Goal: Task Accomplishment & Management: Use online tool/utility

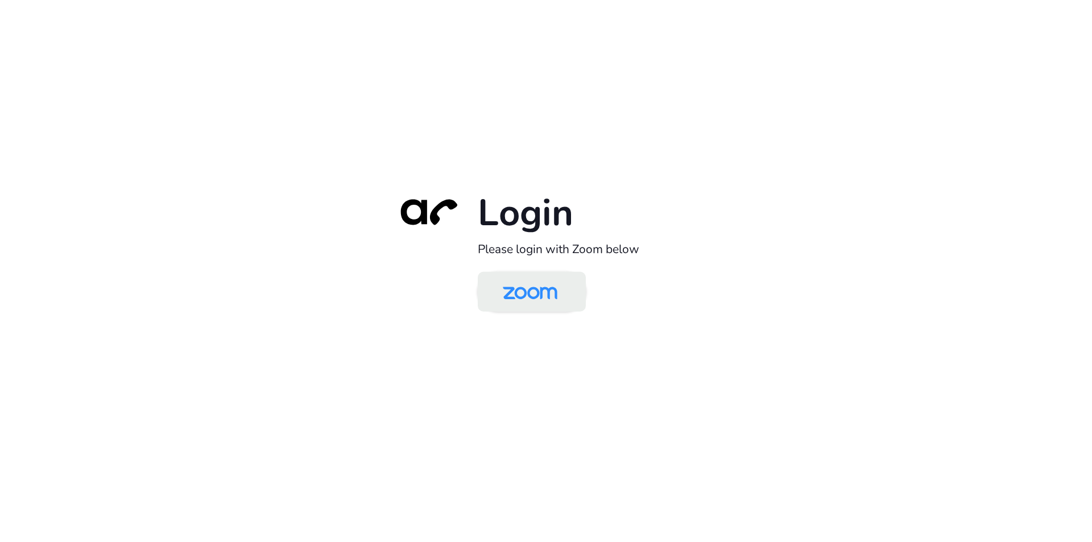
click at [529, 312] on link at bounding box center [532, 292] width 108 height 40
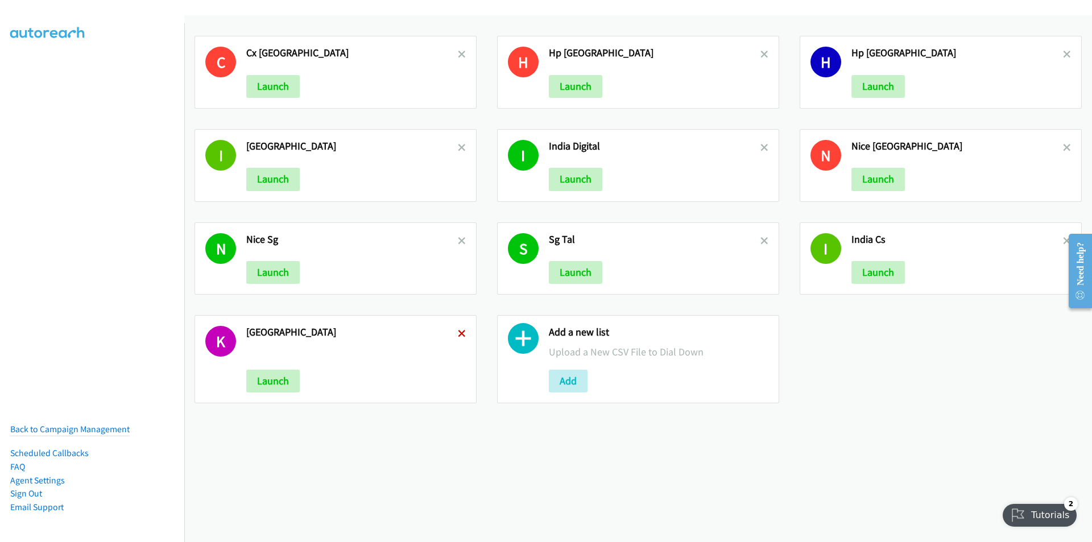
click at [460, 331] on icon at bounding box center [462, 334] width 8 height 8
click at [459, 240] on icon at bounding box center [462, 242] width 8 height 8
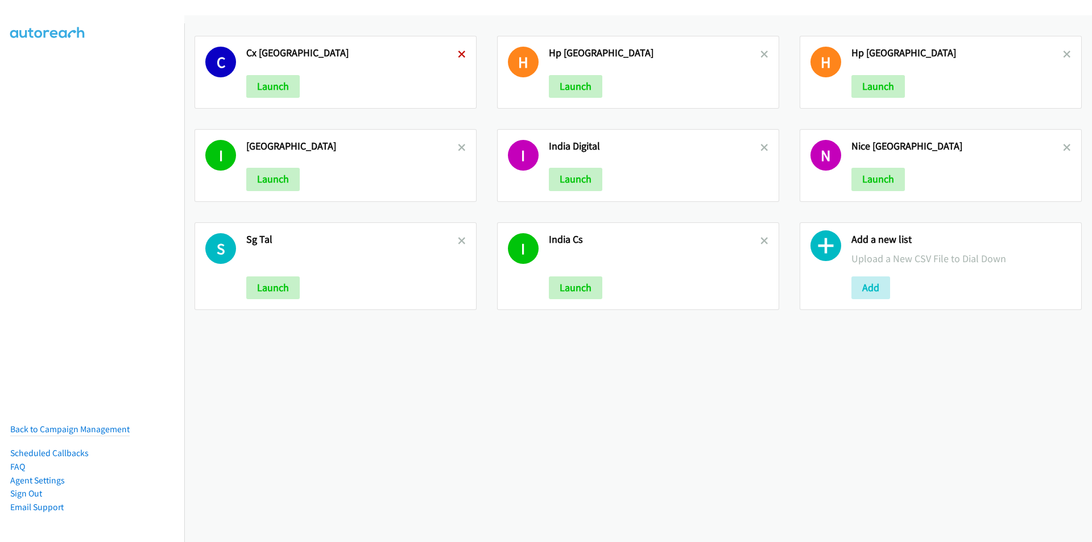
click at [460, 52] on icon at bounding box center [462, 55] width 8 height 8
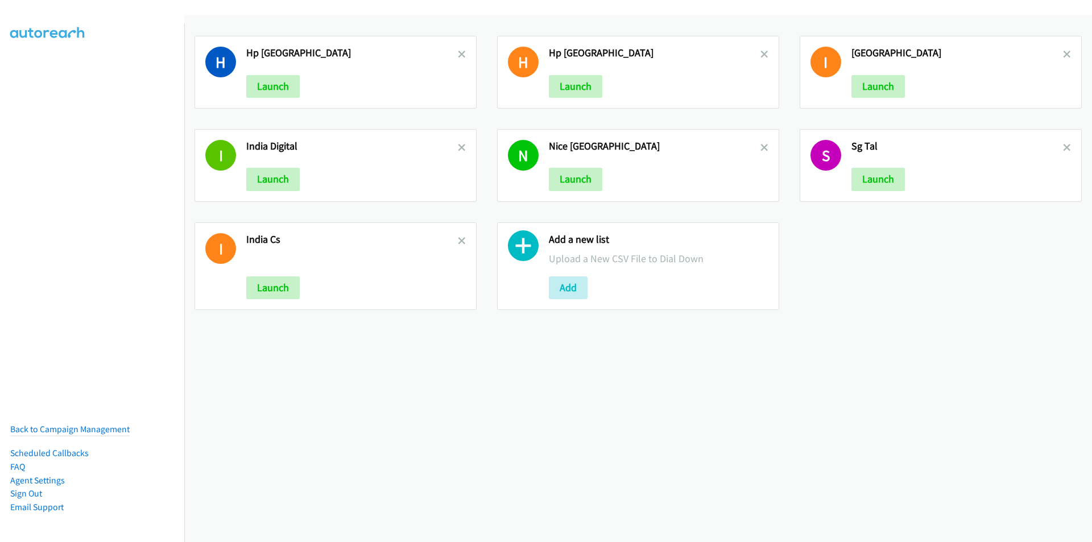
click at [760, 143] on link at bounding box center [764, 147] width 8 height 13
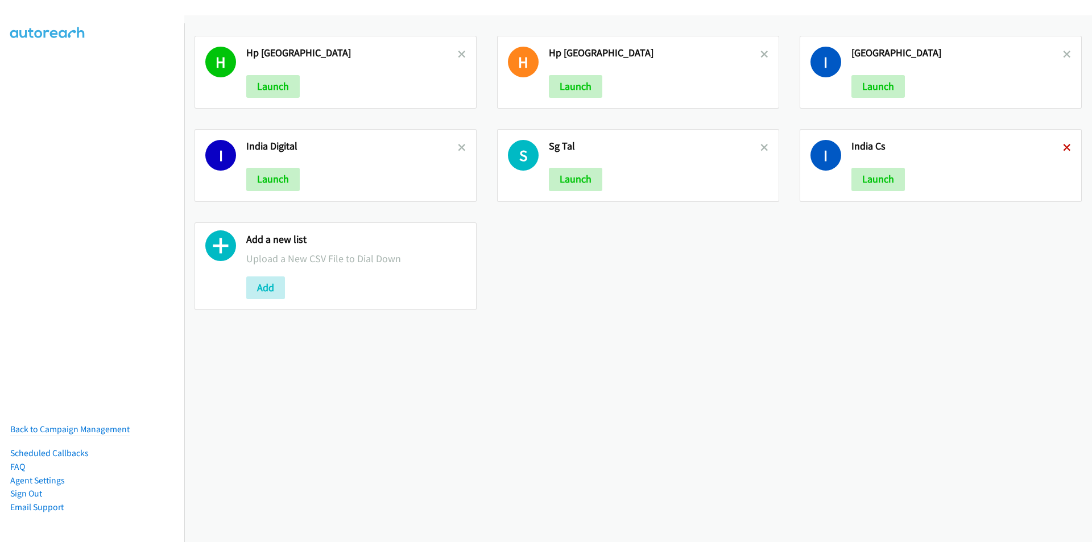
click at [1063, 147] on icon at bounding box center [1067, 148] width 8 height 8
click at [1063, 55] on icon at bounding box center [1067, 55] width 8 height 8
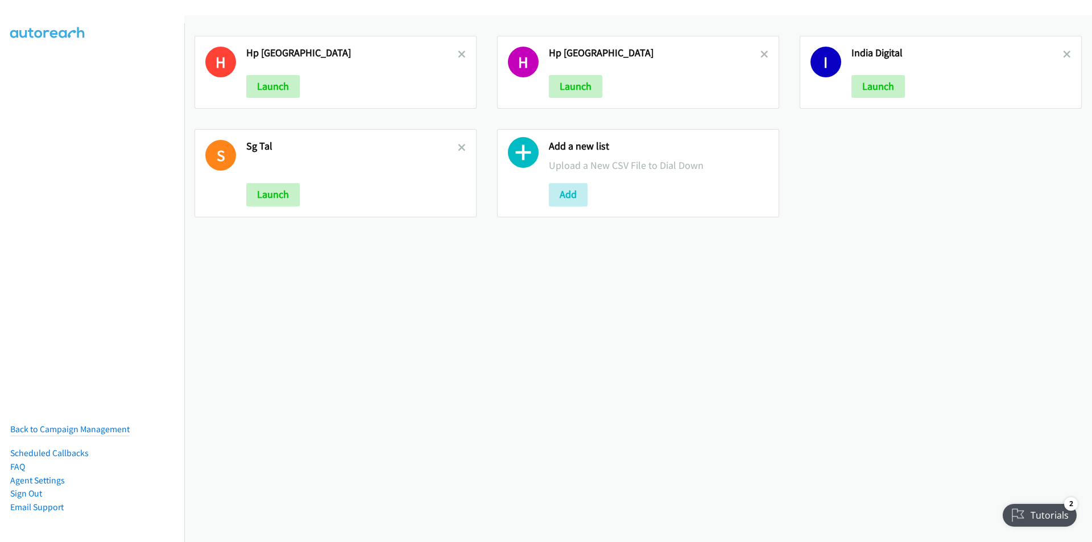
click at [462, 143] on link at bounding box center [462, 147] width 8 height 13
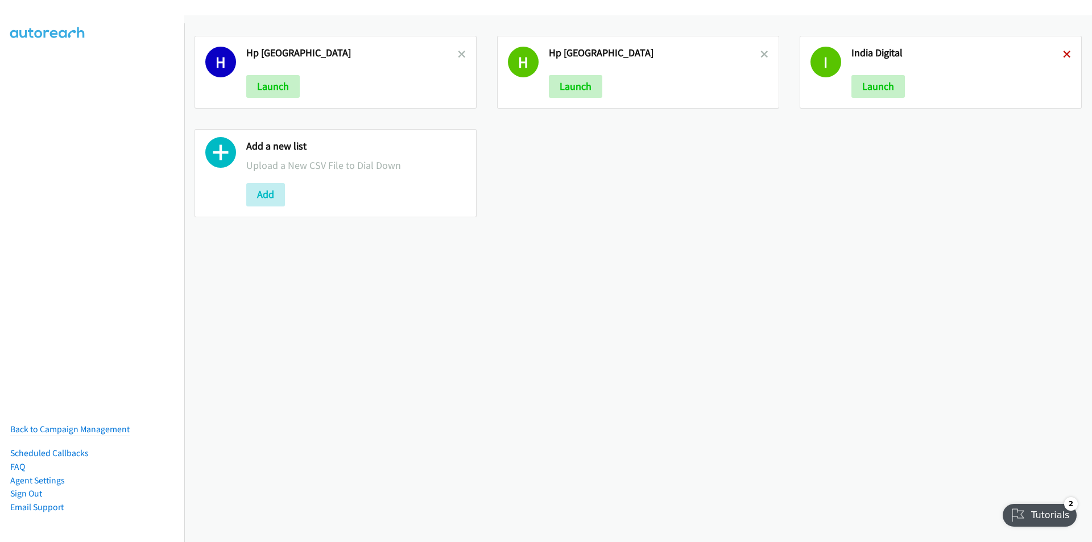
click at [1063, 54] on icon at bounding box center [1067, 55] width 8 height 8
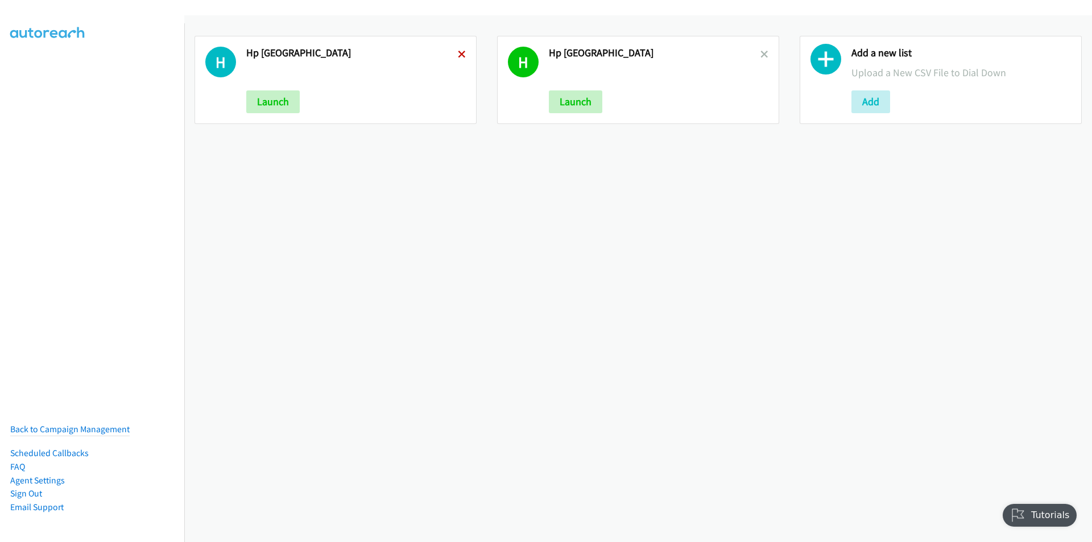
click at [458, 54] on icon at bounding box center [462, 55] width 8 height 8
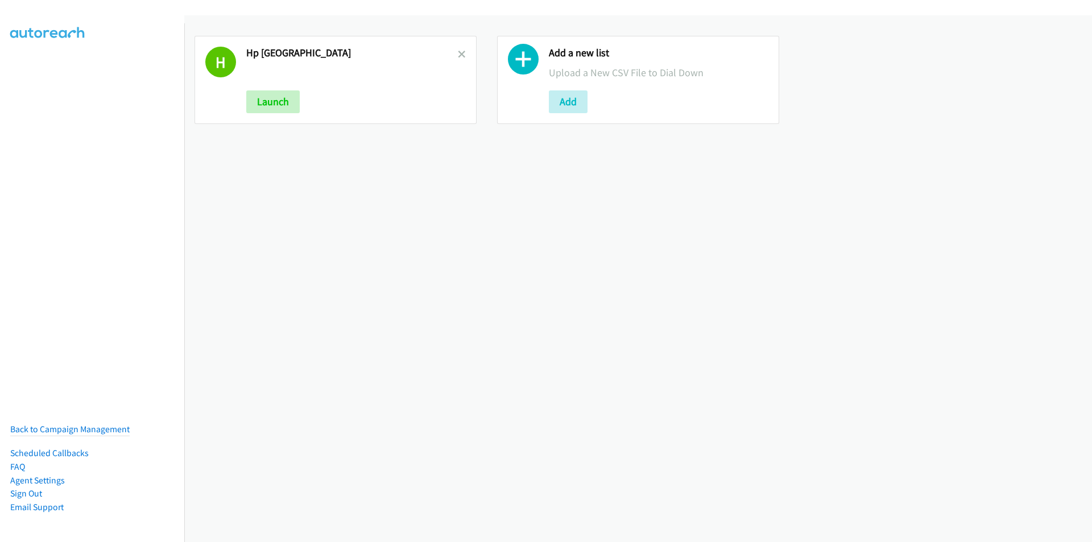
click at [458, 54] on icon at bounding box center [462, 55] width 8 height 8
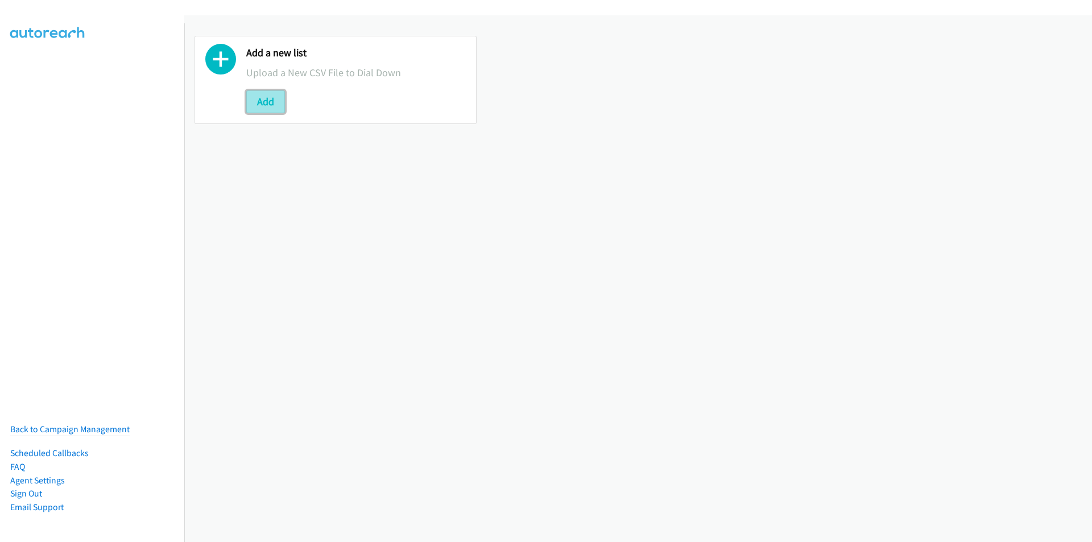
click at [269, 96] on button "Add" at bounding box center [265, 101] width 39 height 23
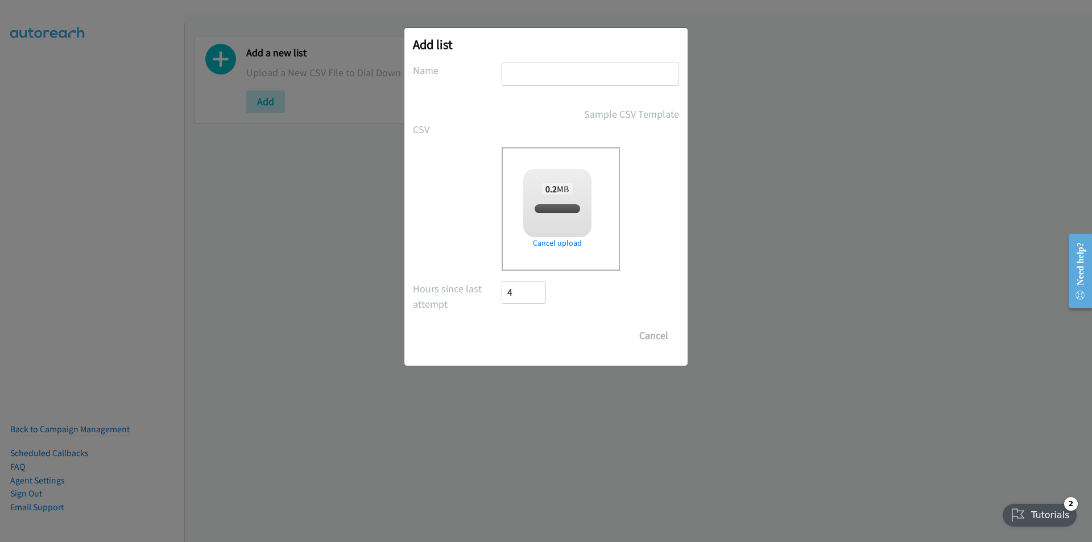
click at [552, 72] on input "text" at bounding box center [589, 74] width 177 height 23
checkbox input "true"
type input "mask rider"
drag, startPoint x: 524, startPoint y: 340, endPoint x: 571, endPoint y: 313, distance: 54.5
click at [524, 339] on input "Save List" at bounding box center [531, 335] width 60 height 23
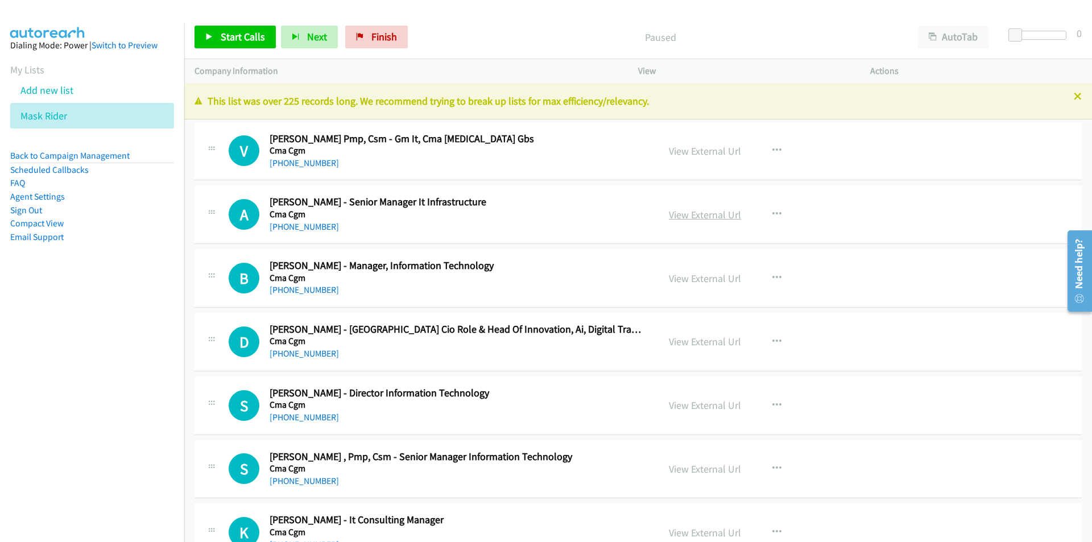
click at [679, 216] on link "View External Url" at bounding box center [705, 214] width 72 height 13
click at [772, 210] on icon "button" at bounding box center [776, 214] width 9 height 9
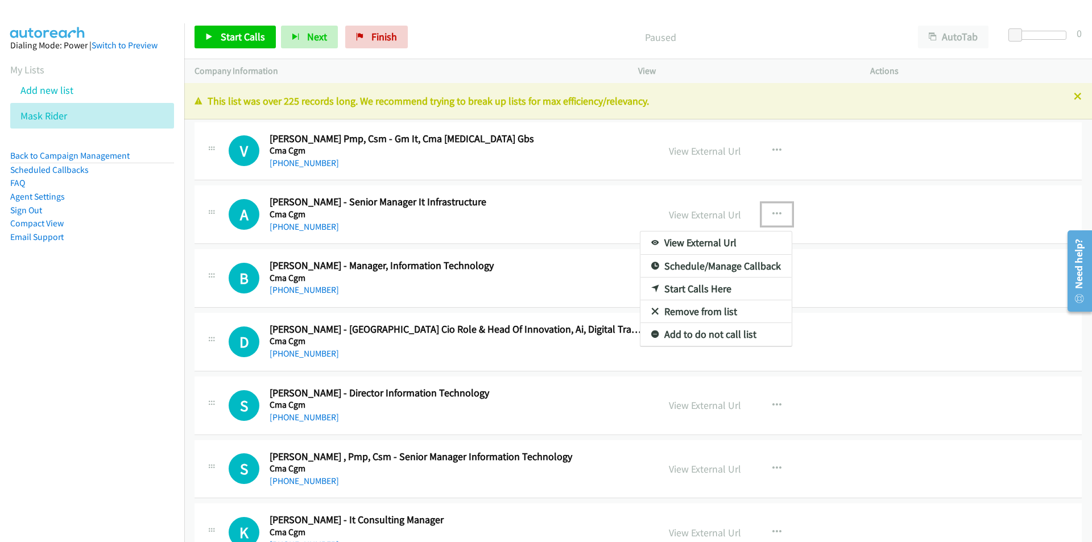
click at [693, 290] on link "Start Calls Here" at bounding box center [715, 288] width 151 height 23
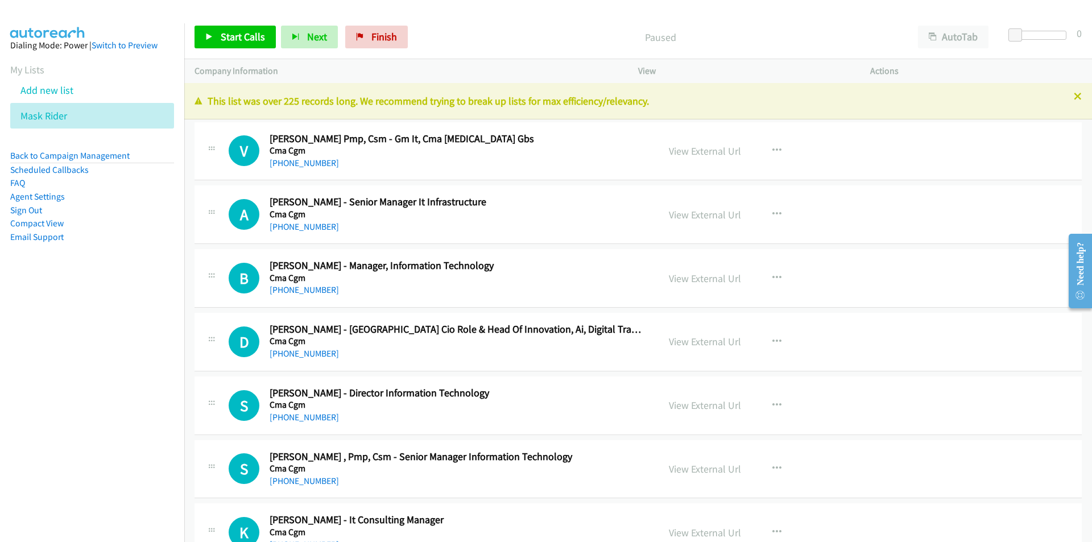
click at [46, 462] on nav "Dialing Mode: Power | Switch to Preview My Lists Add new list Mask Rider Back t…" at bounding box center [92, 294] width 185 height 542
click at [772, 211] on icon "button" at bounding box center [776, 214] width 9 height 9
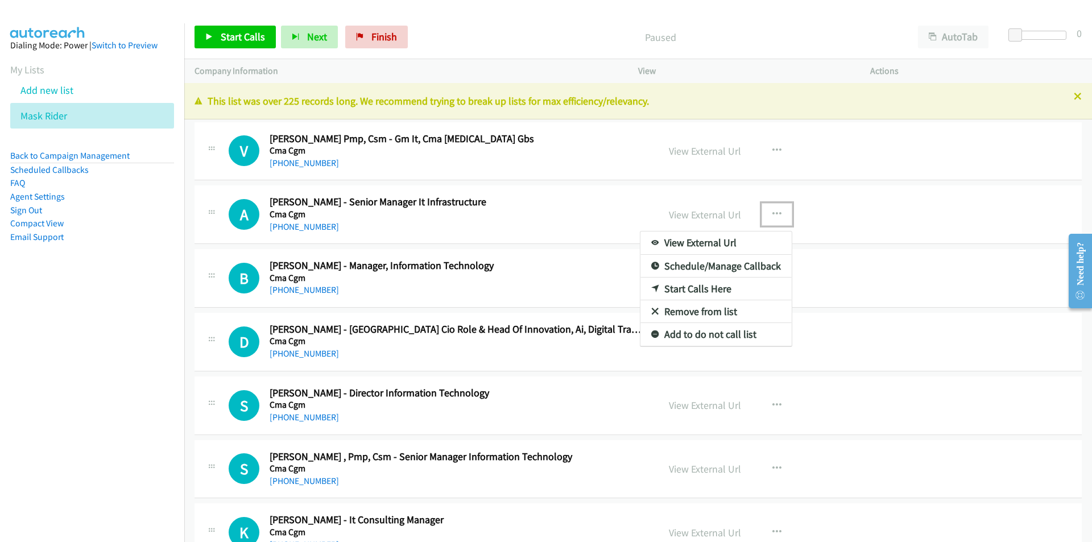
click at [695, 289] on link "Start Calls Here" at bounding box center [715, 288] width 151 height 23
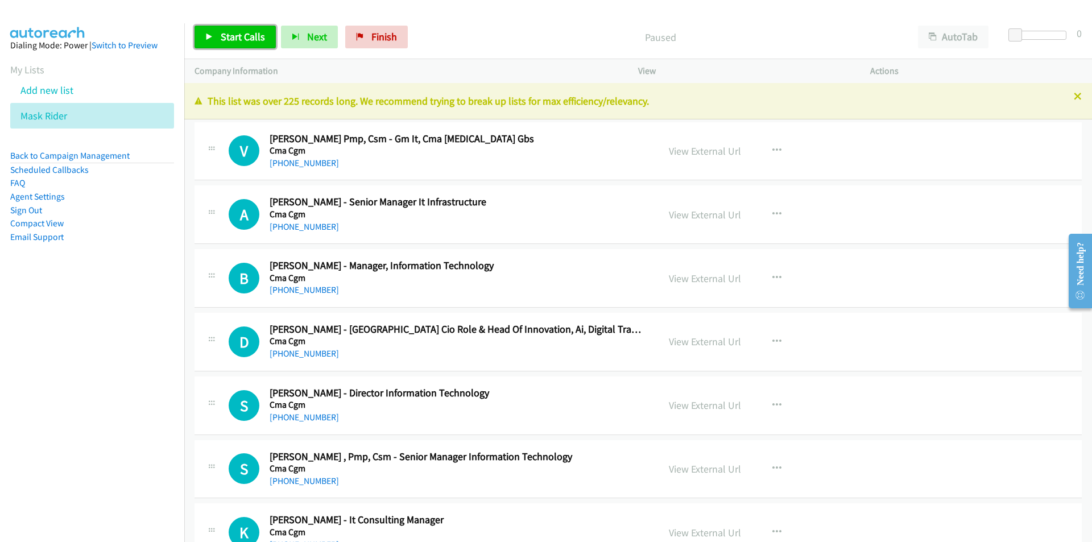
click at [212, 28] on link "Start Calls" at bounding box center [234, 37] width 81 height 23
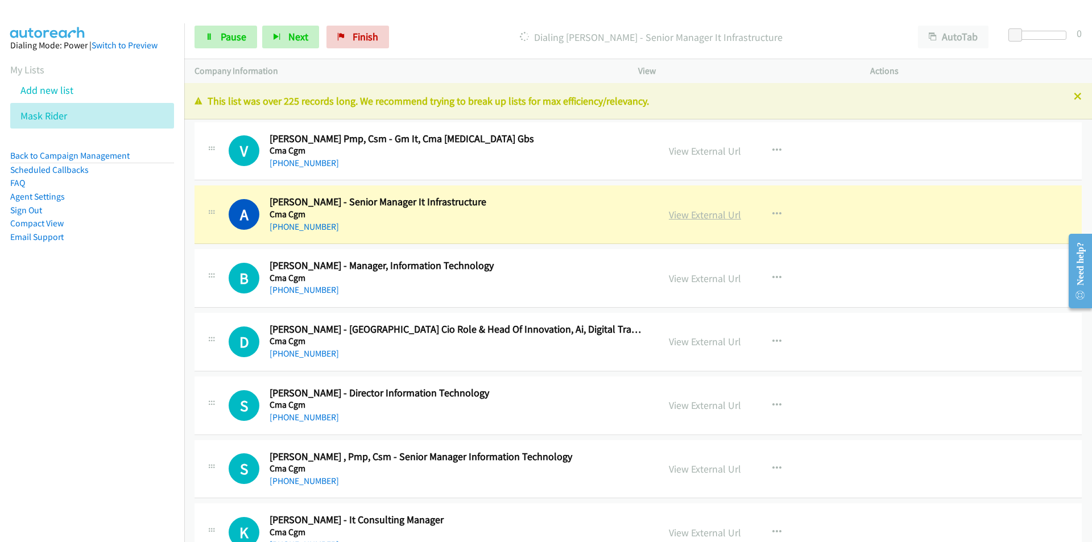
click at [720, 216] on link "View External Url" at bounding box center [705, 214] width 72 height 13
click at [217, 34] on link "Pause" at bounding box center [225, 37] width 63 height 23
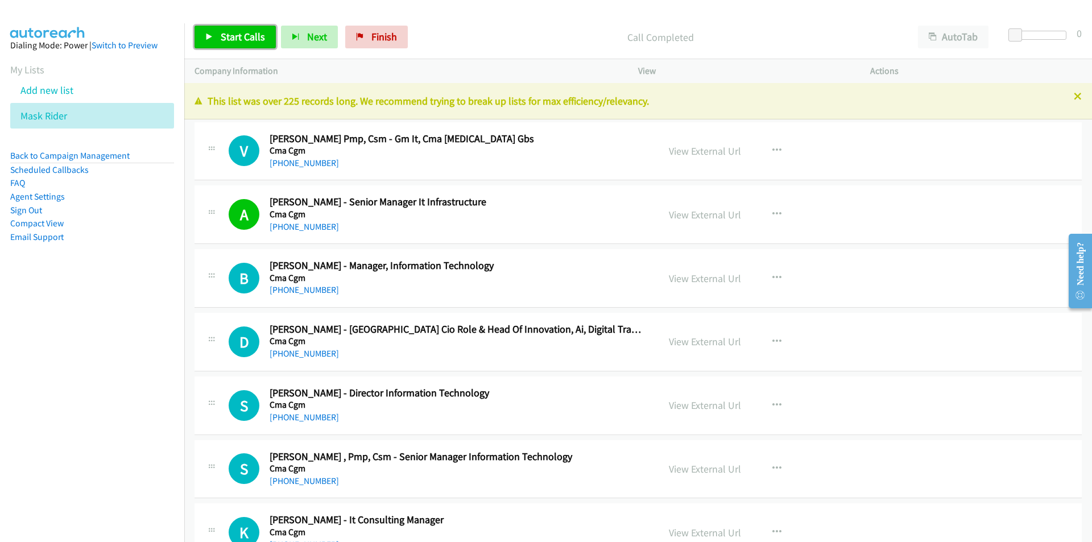
click at [239, 40] on span "Start Calls" at bounding box center [243, 36] width 44 height 13
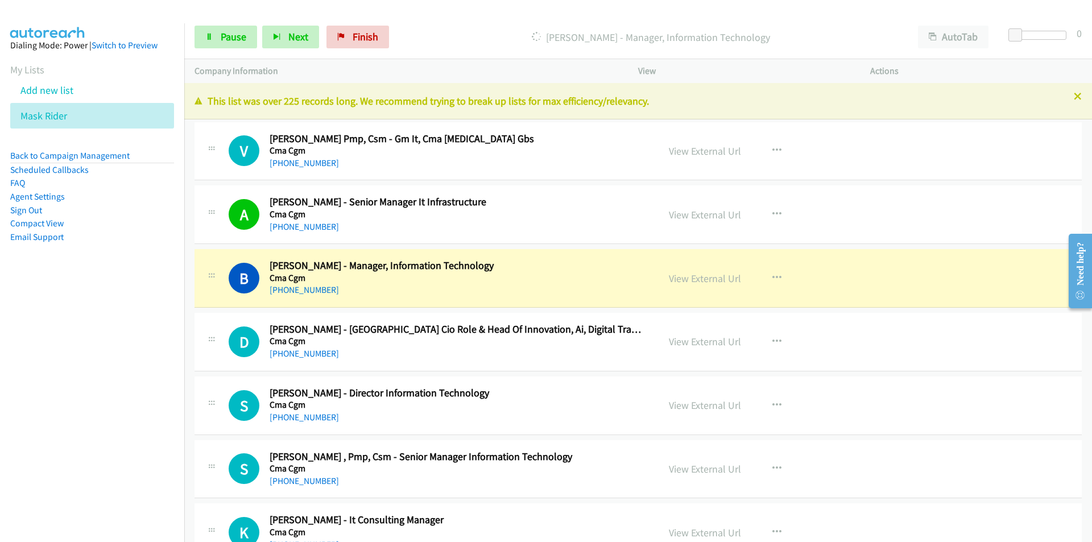
scroll to position [57, 0]
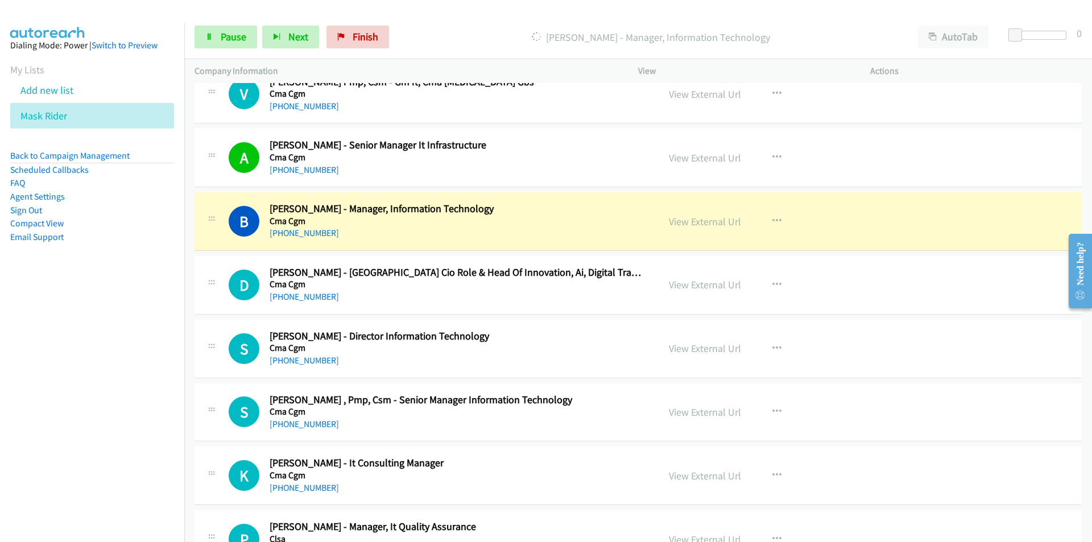
click at [93, 444] on nav "Dialing Mode: Power | Switch to Preview My Lists Add new list Mask Rider Back t…" at bounding box center [92, 294] width 185 height 542
click at [238, 34] on span "Pause" at bounding box center [234, 36] width 26 height 13
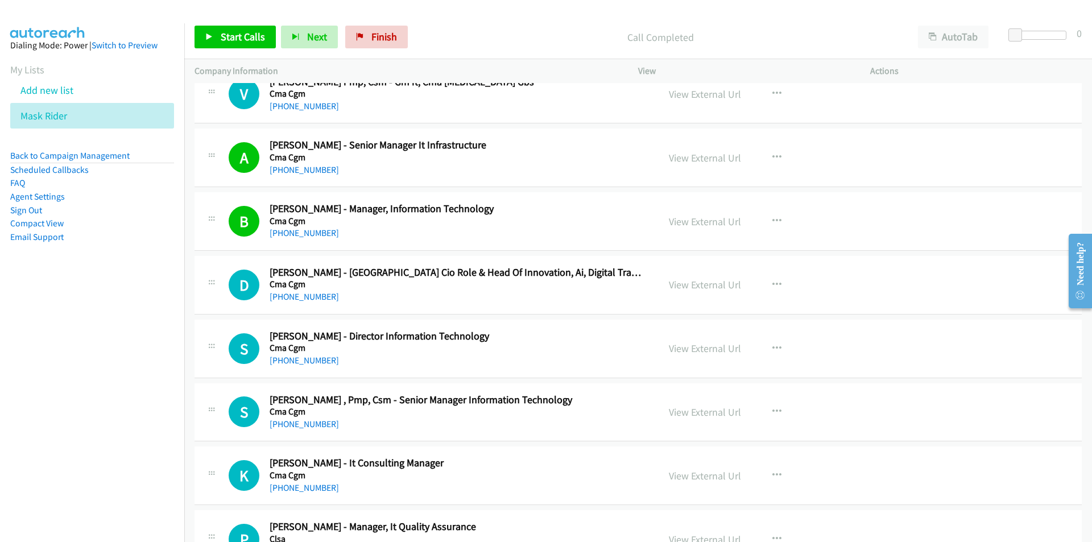
click at [43, 416] on nav "Dialing Mode: Power | Switch to Preview My Lists Add new list Mask Rider Back t…" at bounding box center [92, 294] width 185 height 542
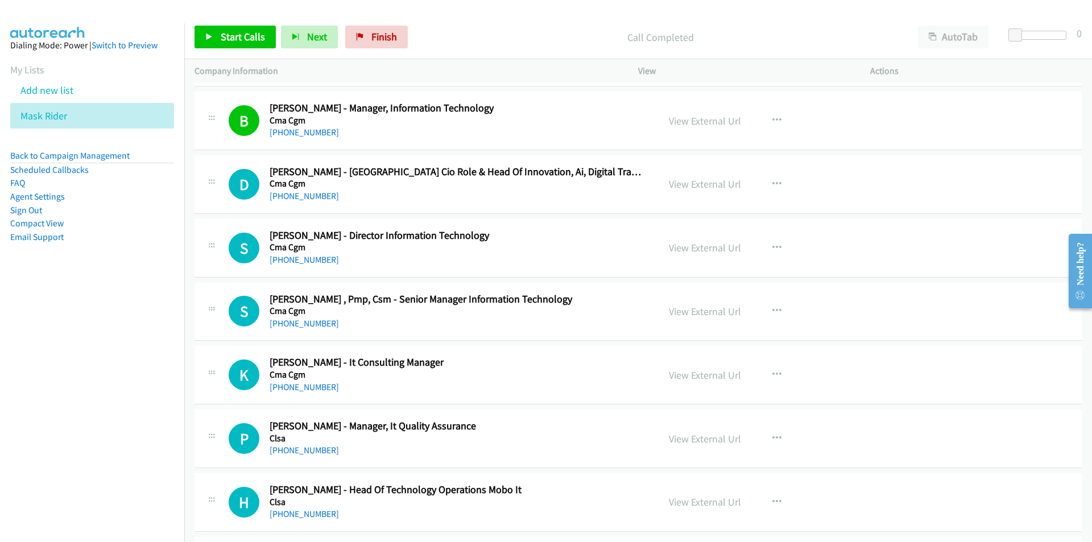
scroll to position [171, 0]
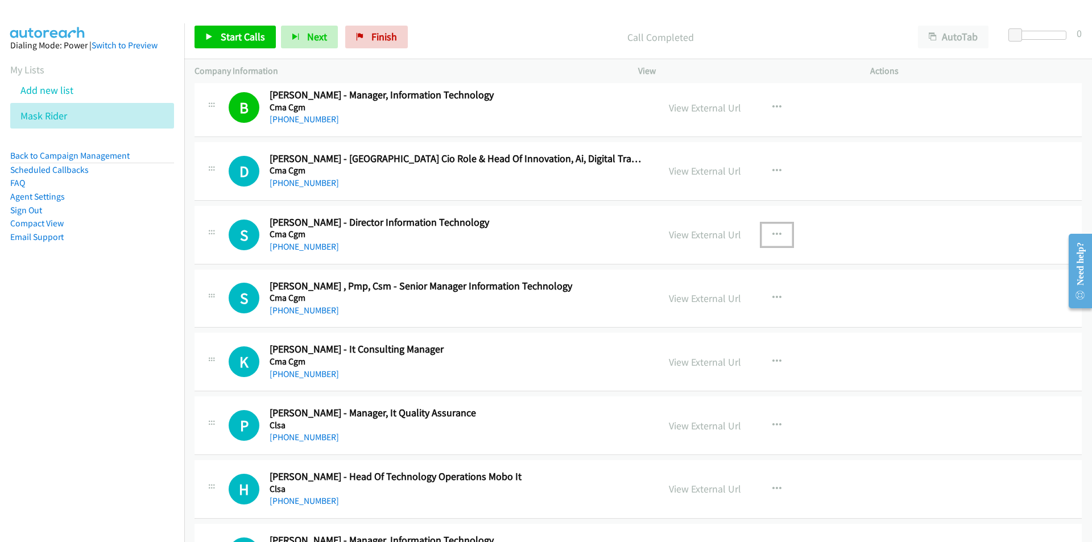
click at [772, 230] on icon "button" at bounding box center [776, 234] width 9 height 9
click at [705, 304] on link "Start Calls Here" at bounding box center [715, 308] width 151 height 23
click at [216, 33] on link "Start Calls" at bounding box center [234, 37] width 81 height 23
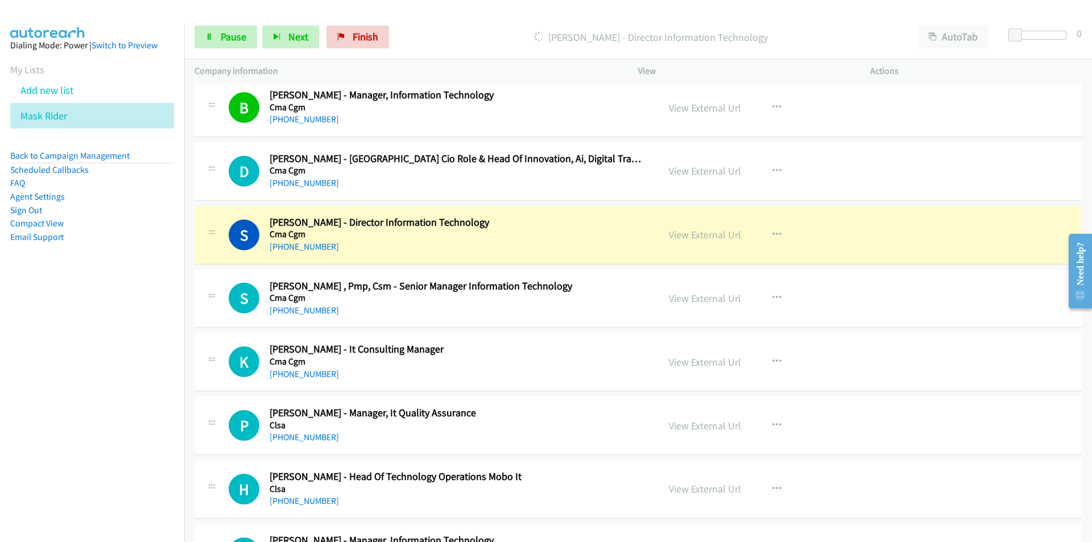
click at [101, 328] on nav "Dialing Mode: Power | Switch to Preview My Lists Add new list Mask Rider Back t…" at bounding box center [92, 294] width 185 height 542
click at [58, 433] on nav "Dialing Mode: Power | Switch to Preview My Lists Add new list Mask Rider Back t…" at bounding box center [92, 294] width 185 height 542
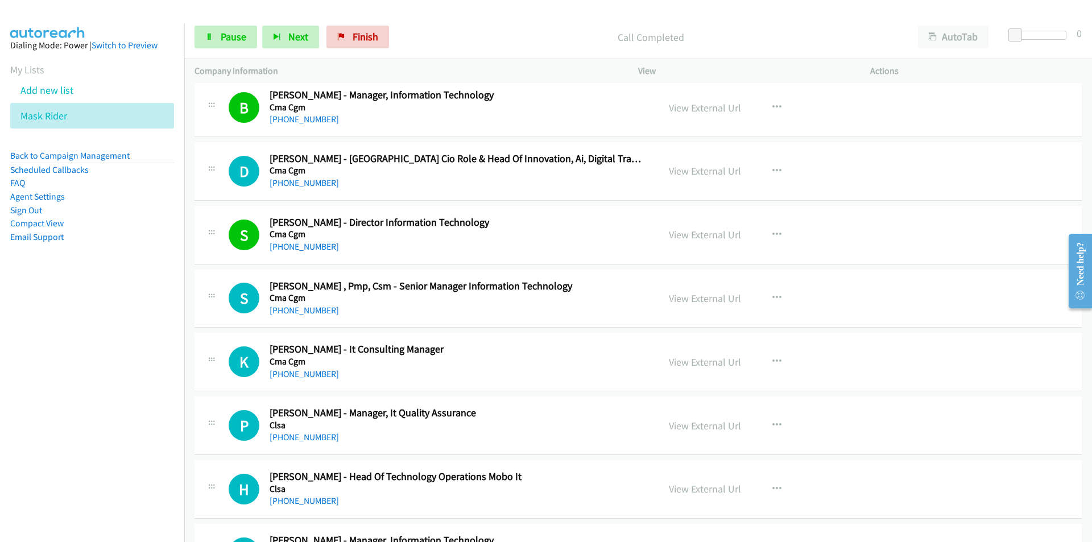
click at [88, 363] on nav "Dialing Mode: Power | Switch to Preview My Lists Add new list Mask Rider Back t…" at bounding box center [92, 294] width 185 height 542
drag, startPoint x: 81, startPoint y: 431, endPoint x: 205, endPoint y: 450, distance: 125.4
click at [81, 431] on nav "Dialing Mode: Power | Switch to Preview My Lists Add new list Mask Rider Back t…" at bounding box center [92, 294] width 185 height 542
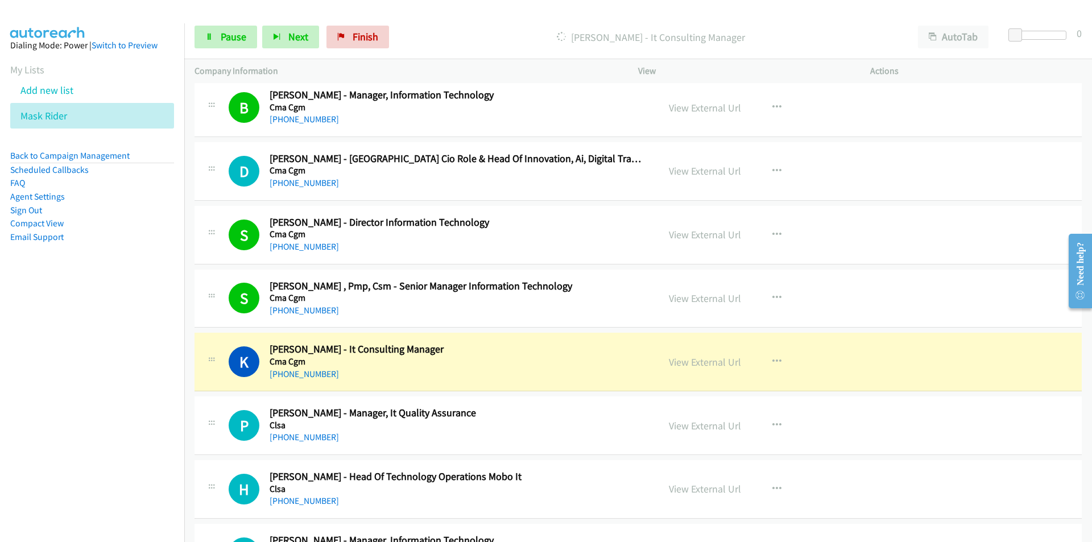
drag, startPoint x: 30, startPoint y: 415, endPoint x: 69, endPoint y: 413, distance: 39.3
click at [30, 415] on nav "Dialing Mode: Power | Switch to Preview My Lists Add new list Mask Rider Back t…" at bounding box center [92, 294] width 185 height 542
drag, startPoint x: 0, startPoint y: 410, endPoint x: 69, endPoint y: 392, distance: 71.0
click at [0, 410] on nav "Dialing Mode: Power | Switch to Preview My Lists Add new list Mask Rider Back t…" at bounding box center [92, 294] width 185 height 542
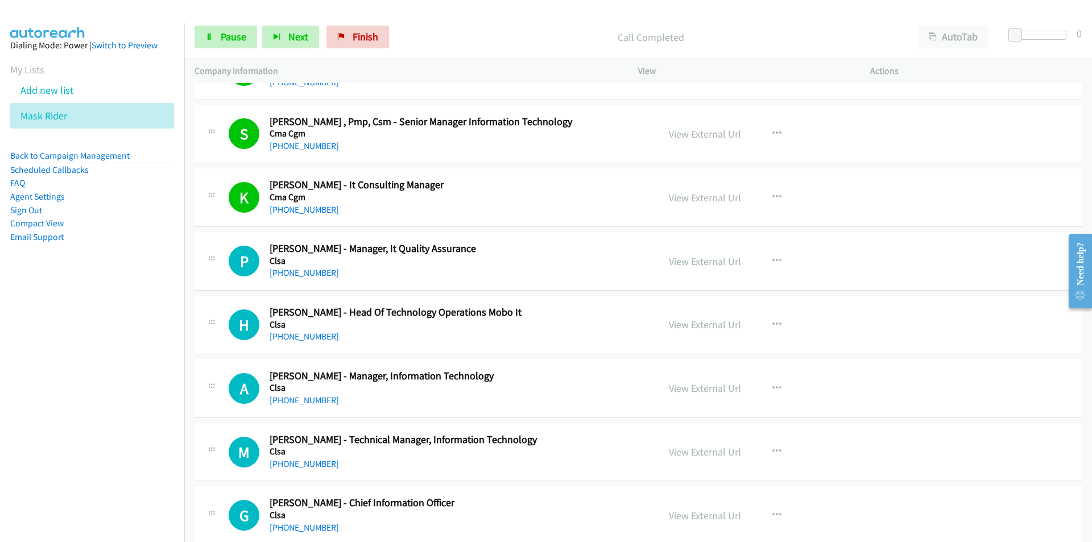
scroll to position [398, 0]
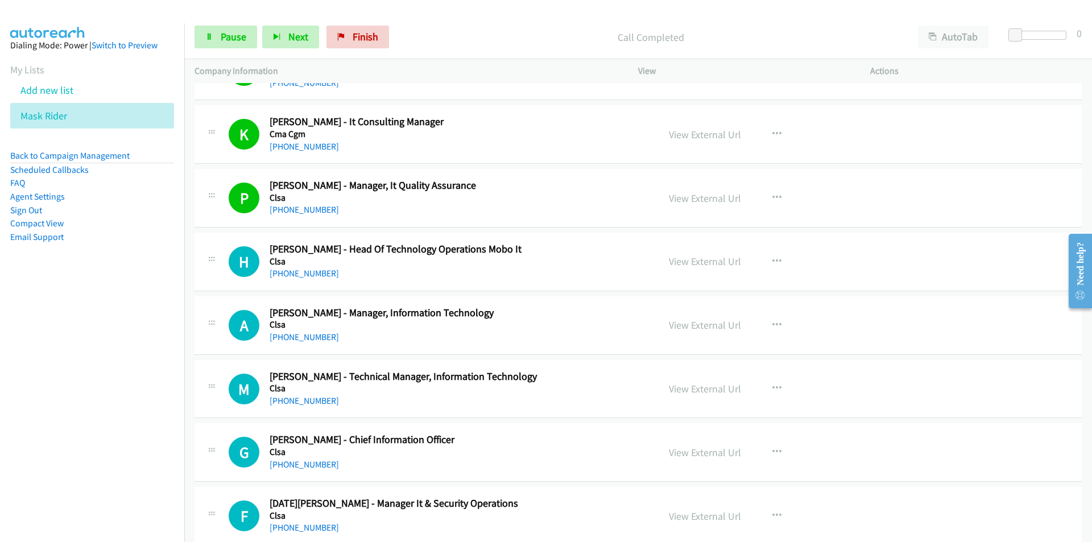
drag, startPoint x: 126, startPoint y: 387, endPoint x: 172, endPoint y: 299, distance: 98.9
click at [126, 387] on nav "Dialing Mode: Power | Switch to Preview My Lists Add new list Mask Rider Back t…" at bounding box center [92, 294] width 185 height 542
click at [222, 36] on span "Pause" at bounding box center [234, 36] width 26 height 13
click at [772, 321] on icon "button" at bounding box center [776, 325] width 9 height 9
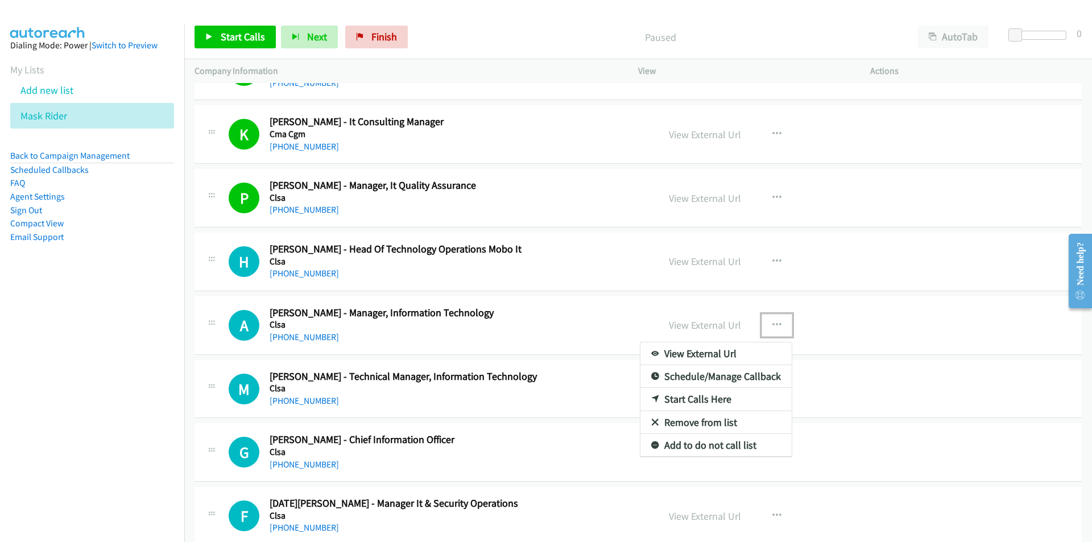
click at [690, 398] on link "Start Calls Here" at bounding box center [715, 399] width 151 height 23
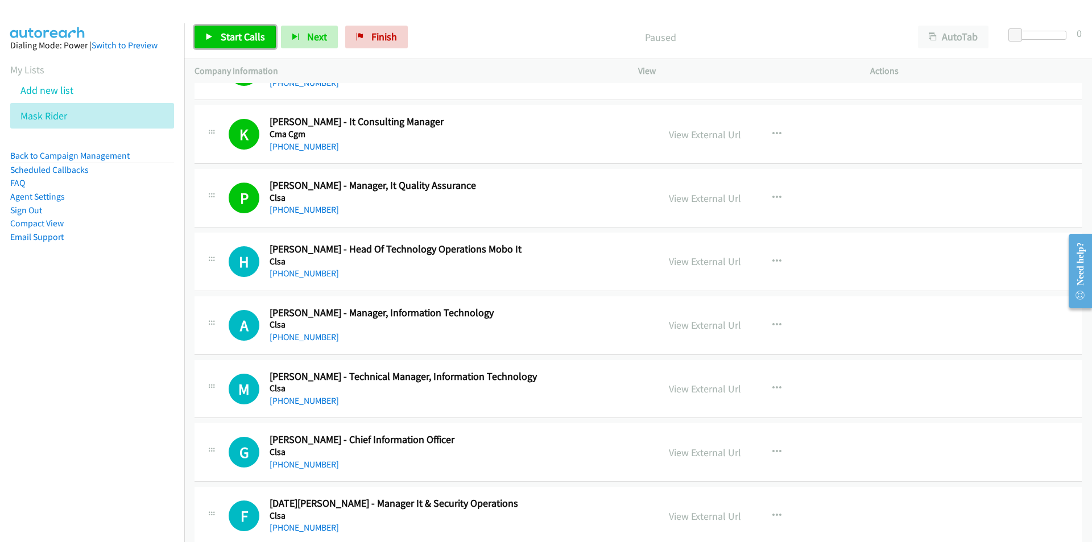
click at [217, 42] on link "Start Calls" at bounding box center [234, 37] width 81 height 23
drag, startPoint x: 106, startPoint y: 424, endPoint x: 111, endPoint y: 420, distance: 6.8
click at [106, 424] on nav "Dialing Mode: Power | Switch to Preview My Lists Add new list Mask Rider Back t…" at bounding box center [92, 294] width 185 height 542
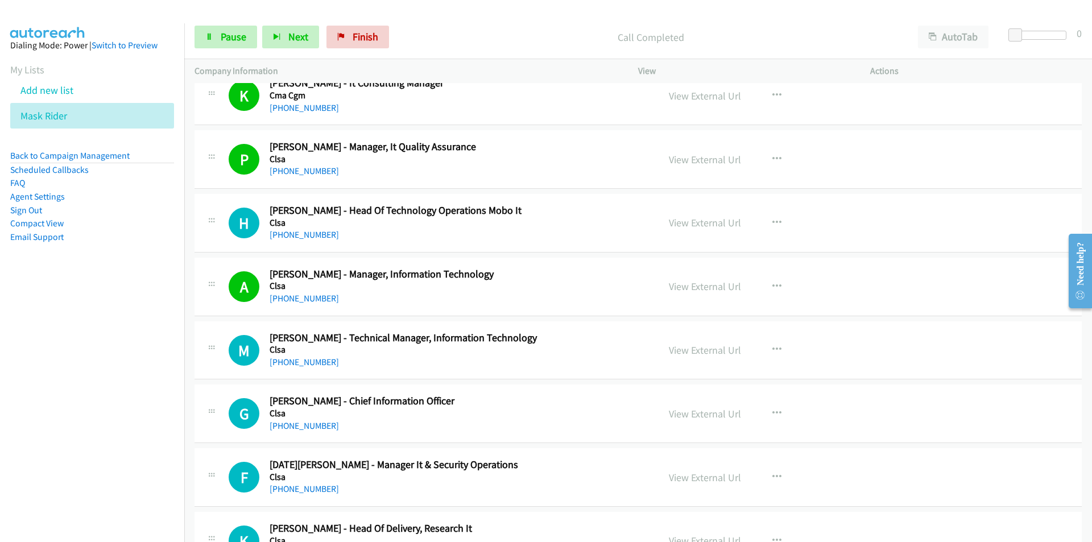
scroll to position [455, 0]
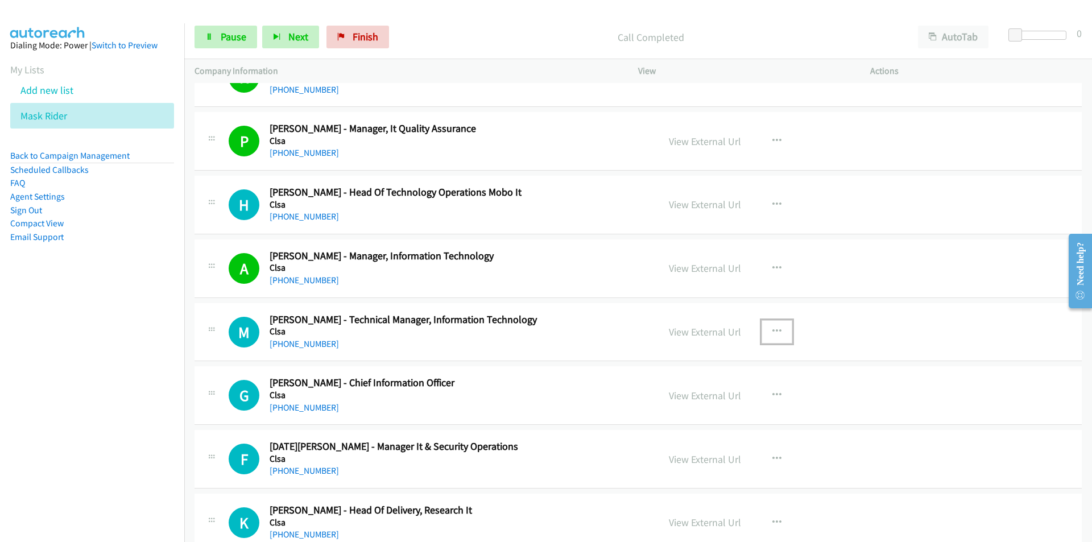
click at [772, 327] on icon "button" at bounding box center [776, 331] width 9 height 9
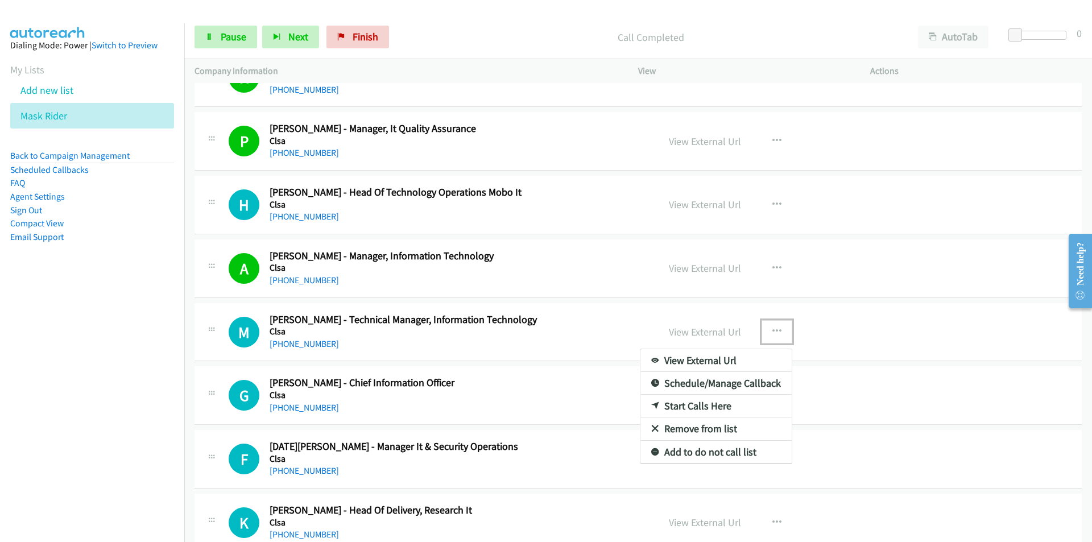
click at [699, 333] on div at bounding box center [546, 271] width 1092 height 542
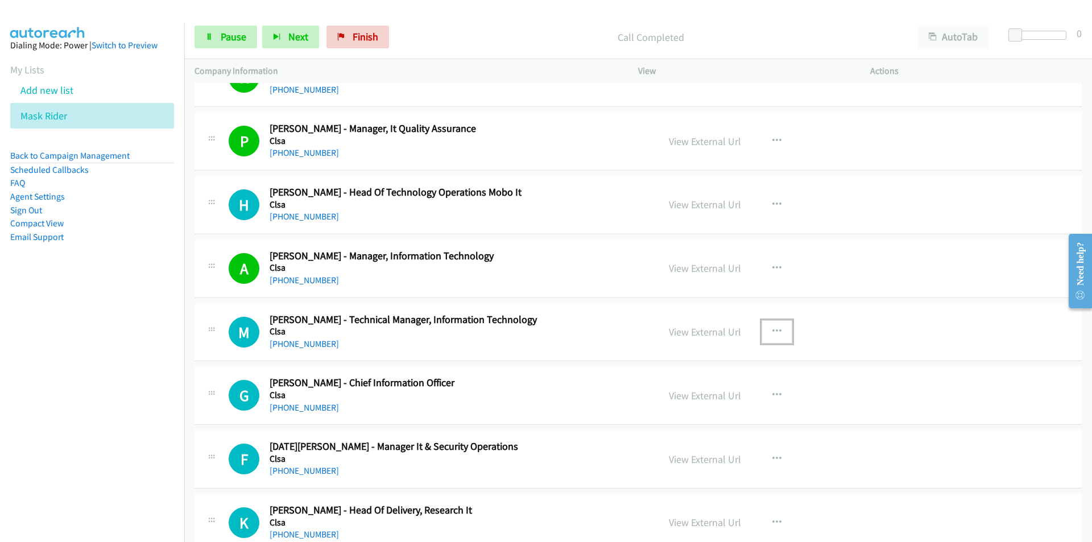
click at [699, 333] on link "View External Url" at bounding box center [705, 331] width 72 height 13
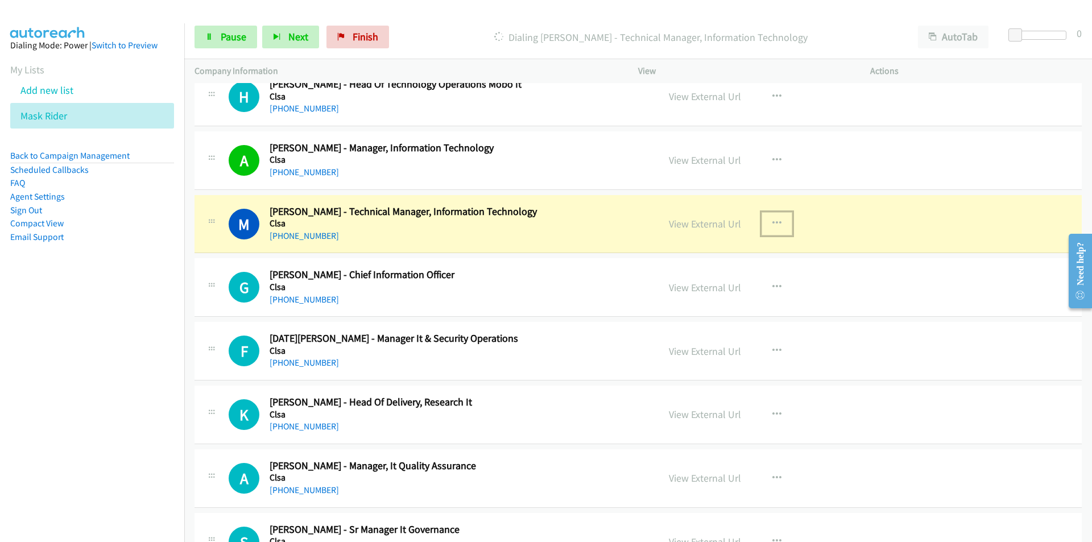
scroll to position [568, 0]
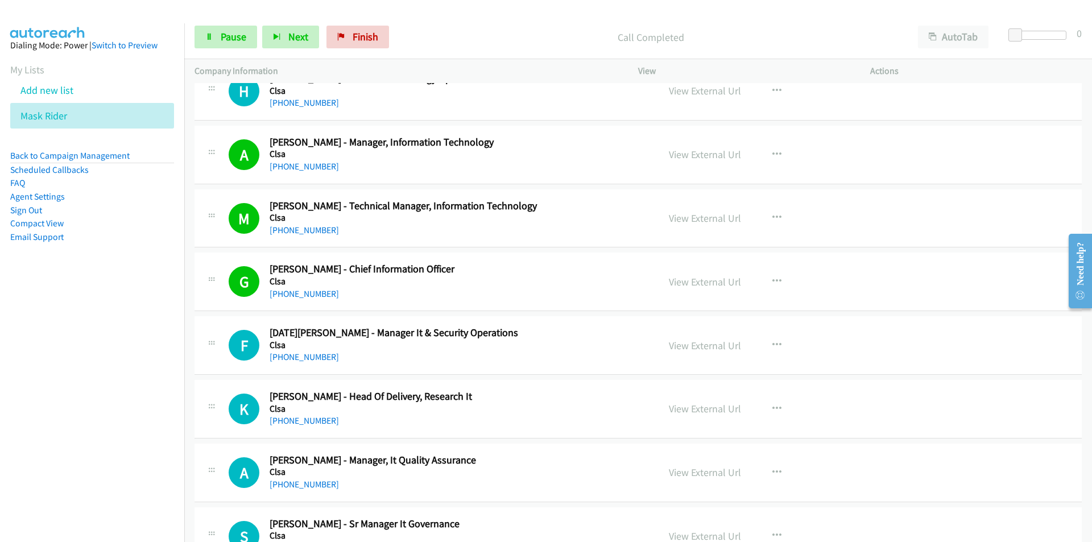
click at [104, 462] on nav "Dialing Mode: Power | Switch to Preview My Lists Add new list Mask Rider Back t…" at bounding box center [92, 294] width 185 height 542
click at [772, 345] on icon "button" at bounding box center [776, 345] width 9 height 9
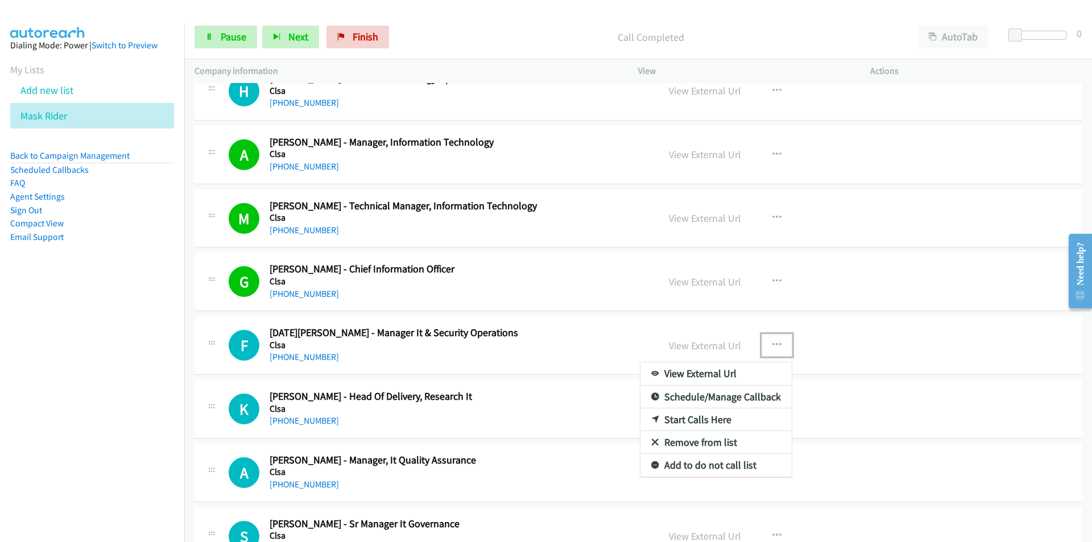
click at [716, 346] on div at bounding box center [546, 271] width 1092 height 542
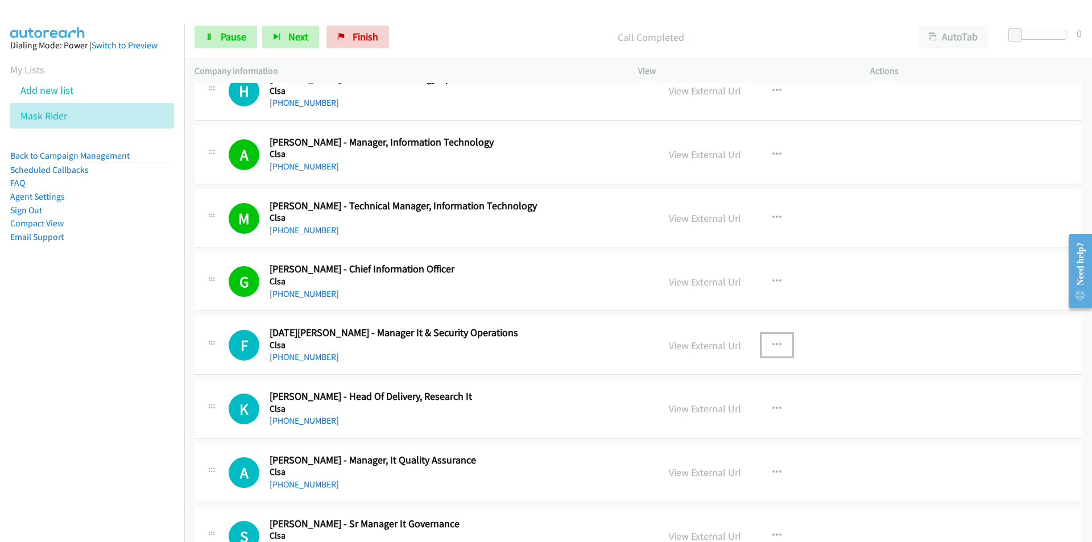
click at [716, 346] on link "View External Url" at bounding box center [705, 345] width 72 height 13
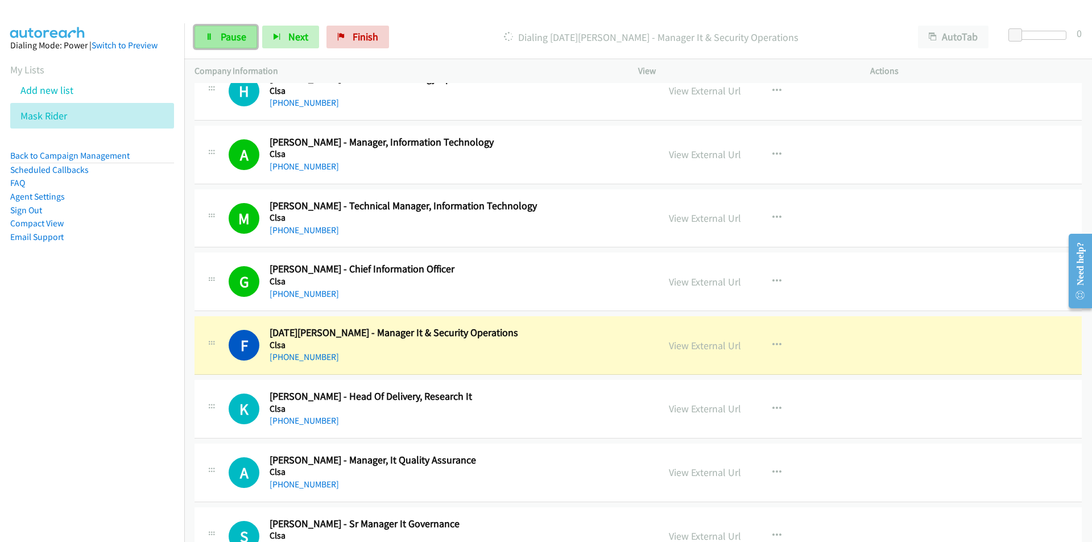
click at [235, 38] on span "Pause" at bounding box center [234, 36] width 26 height 13
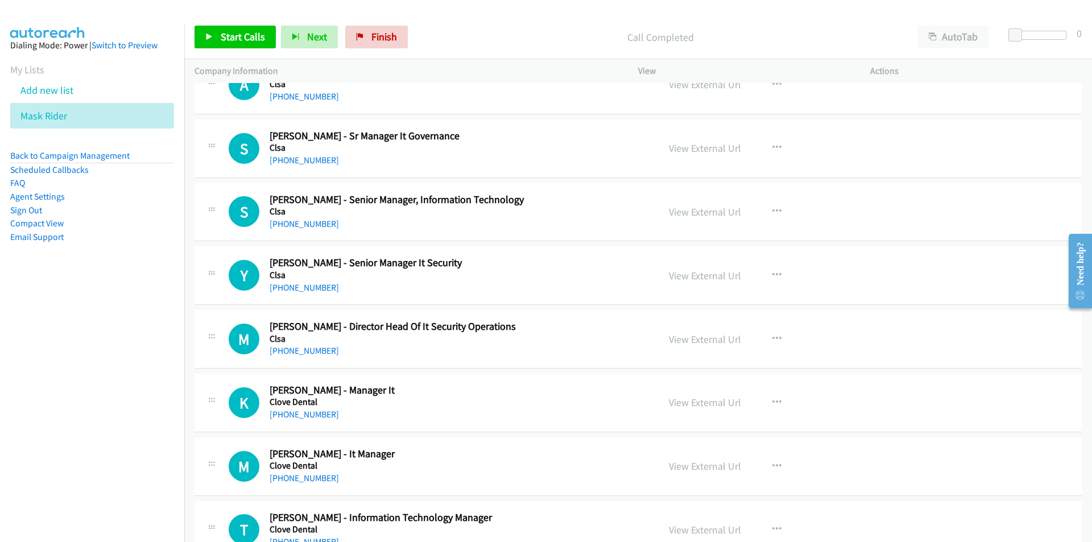
scroll to position [966, 0]
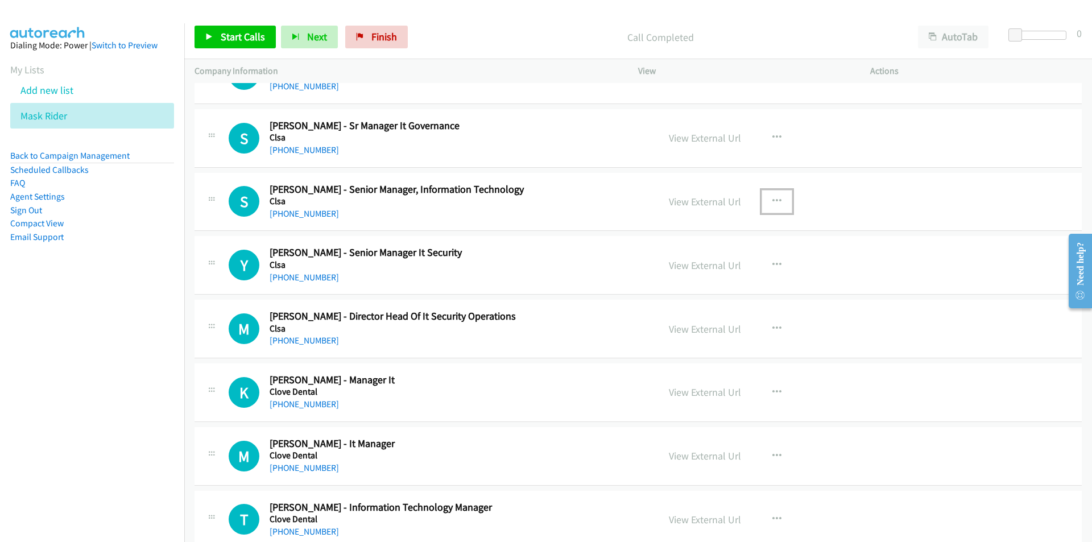
click at [772, 197] on icon "button" at bounding box center [776, 201] width 9 height 9
click at [692, 272] on link "Start Calls Here" at bounding box center [715, 275] width 151 height 23
click at [223, 31] on span "Start Calls" at bounding box center [243, 36] width 44 height 13
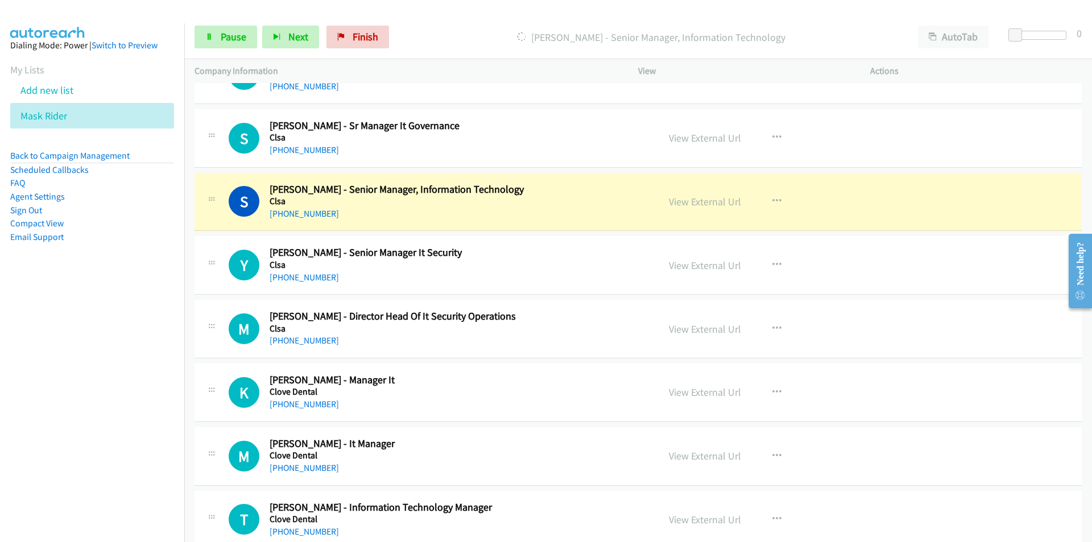
click at [117, 387] on nav "Dialing Mode: Power | Switch to Preview My Lists Add new list Mask Rider Back t…" at bounding box center [92, 294] width 185 height 542
drag, startPoint x: 78, startPoint y: 384, endPoint x: 195, endPoint y: 363, distance: 118.5
click at [78, 384] on nav "Dialing Mode: Power | Switch to Preview My Lists Add new list Mask Rider Back t…" at bounding box center [92, 294] width 185 height 542
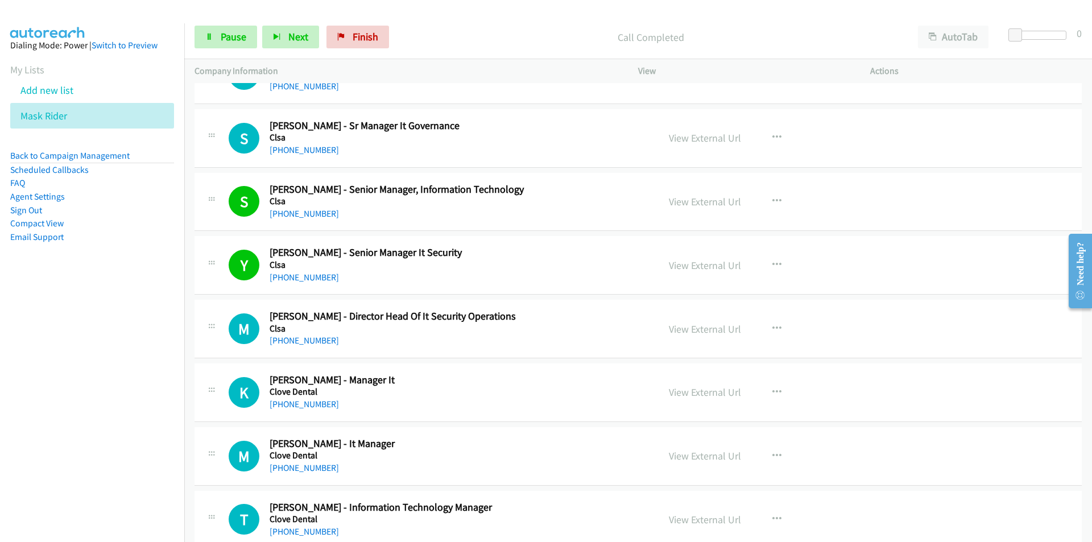
click at [114, 389] on nav "Dialing Mode: Power | Switch to Preview My Lists Add new list Mask Rider Back t…" at bounding box center [92, 294] width 185 height 542
click at [723, 329] on link "View External Url" at bounding box center [705, 328] width 72 height 13
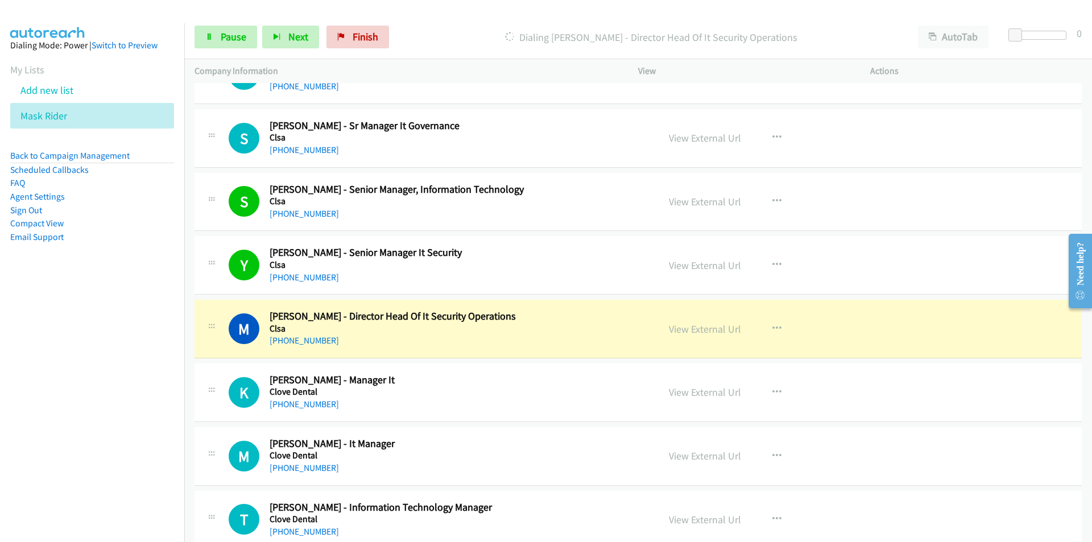
drag, startPoint x: 169, startPoint y: 429, endPoint x: 198, endPoint y: 385, distance: 51.7
click at [169, 429] on nav "Dialing Mode: Power | Switch to Preview My Lists Add new list Mask Rider Back t…" at bounding box center [92, 294] width 185 height 542
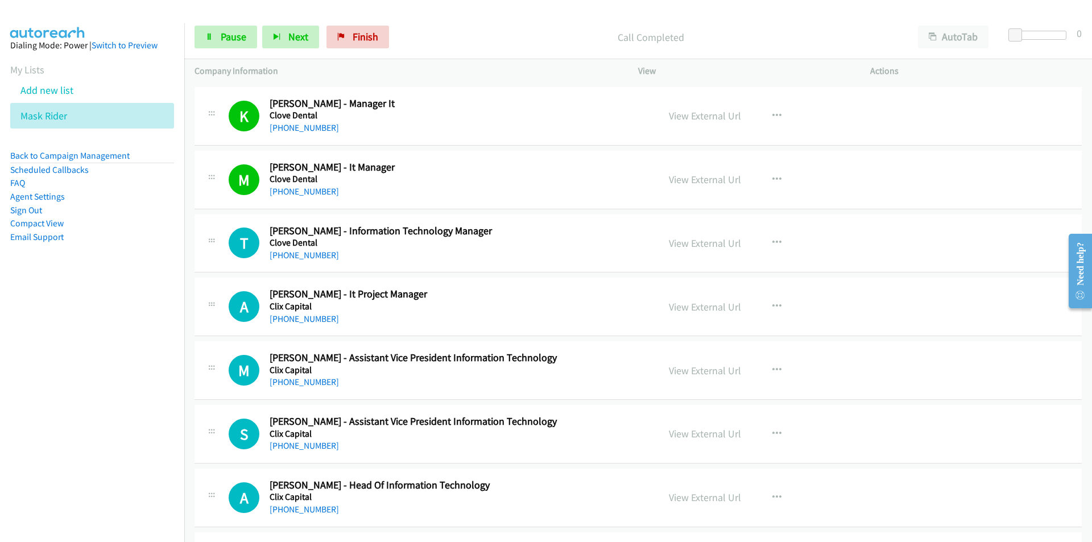
scroll to position [1251, 0]
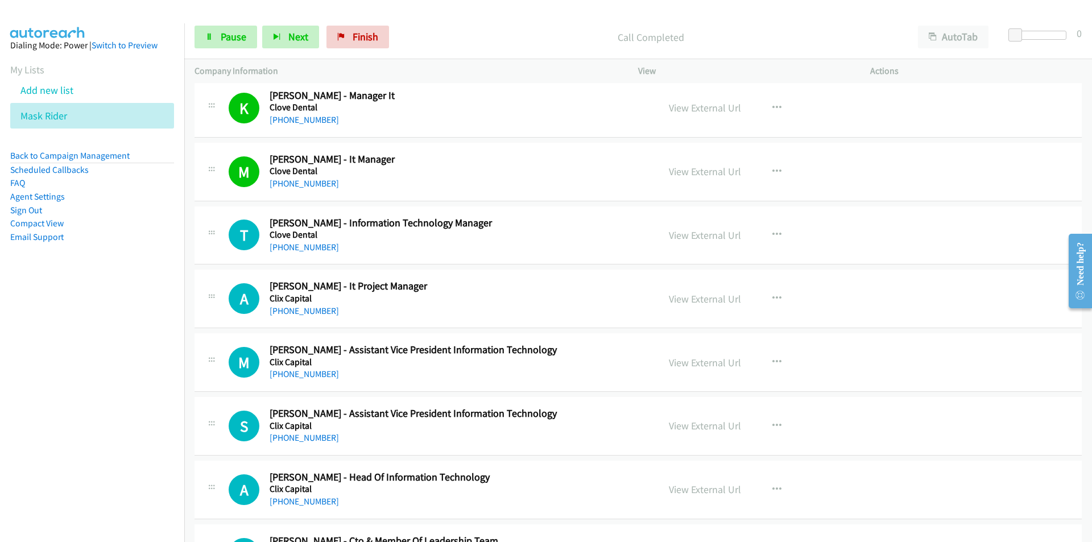
drag, startPoint x: 123, startPoint y: 344, endPoint x: 132, endPoint y: 332, distance: 15.0
click at [123, 344] on nav "Dialing Mode: Power | Switch to Preview My Lists Add new list Mask Rider Back t…" at bounding box center [92, 294] width 185 height 542
click at [241, 24] on div "Start Calls Pause Next Finish Call Completed AutoTab AutoTab 0" at bounding box center [637, 37] width 907 height 44
click at [718, 234] on link "View External Url" at bounding box center [705, 235] width 72 height 13
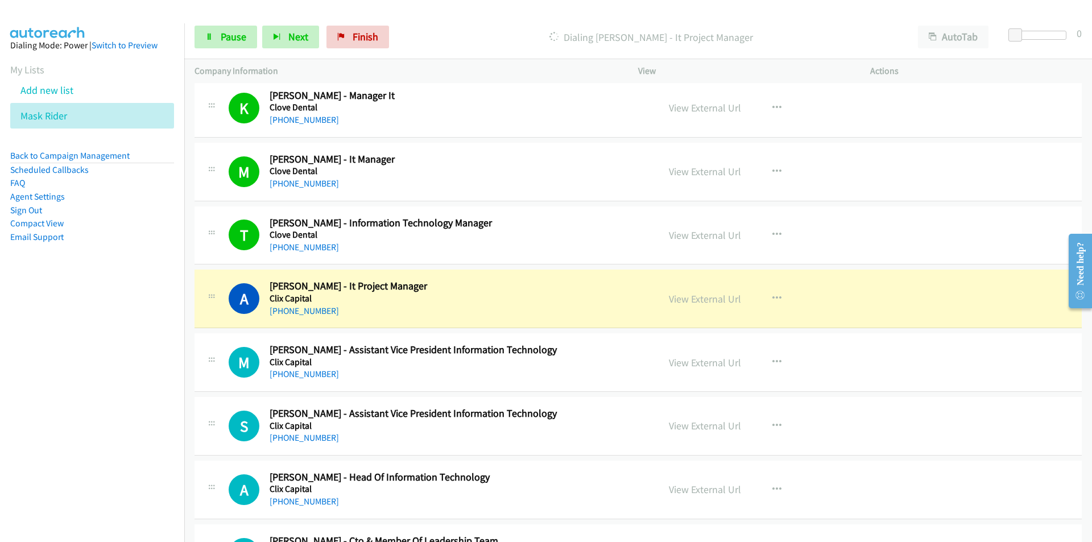
click at [132, 416] on nav "Dialing Mode: Power | Switch to Preview My Lists Add new list Mask Rider Back t…" at bounding box center [92, 294] width 185 height 542
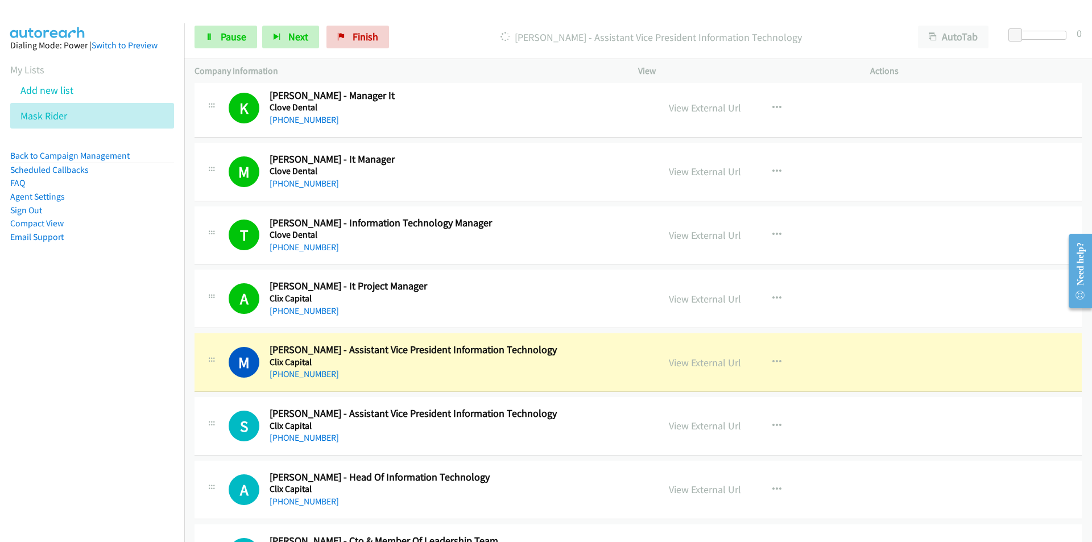
drag, startPoint x: 135, startPoint y: 410, endPoint x: 145, endPoint y: 409, distance: 10.3
click at [135, 410] on nav "Dialing Mode: Power | Switch to Preview My Lists Add new list Mask Rider Back t…" at bounding box center [92, 294] width 185 height 542
drag, startPoint x: 40, startPoint y: 428, endPoint x: 339, endPoint y: 405, distance: 300.4
click at [41, 428] on nav "Dialing Mode: Power | Switch to Preview My Lists Add new list Mask Rider Back t…" at bounding box center [92, 294] width 185 height 542
drag, startPoint x: 76, startPoint y: 425, endPoint x: 97, endPoint y: 414, distance: 23.9
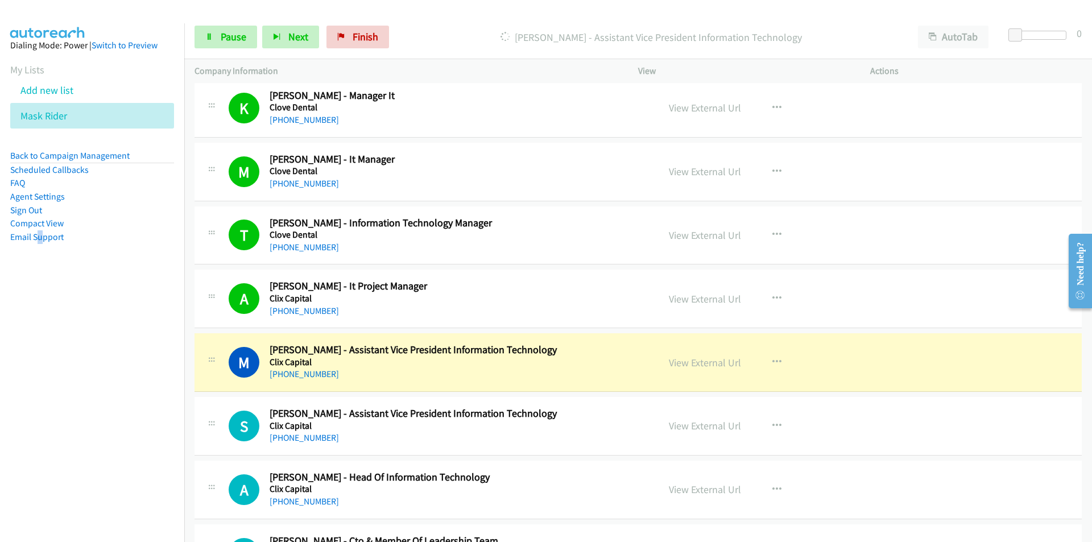
click at [76, 425] on nav "Dialing Mode: Power | Switch to Preview My Lists Add new list Mask Rider Back t…" at bounding box center [92, 294] width 185 height 542
click at [69, 445] on nav "Dialing Mode: Power | Switch to Preview My Lists Add new list Mask Rider Back t…" at bounding box center [92, 294] width 185 height 542
click at [26, 409] on nav "Dialing Mode: Power | Switch to Preview My Lists Add new list Mask Rider Back t…" at bounding box center [92, 294] width 185 height 542
click at [694, 357] on link "View External Url" at bounding box center [705, 362] width 72 height 13
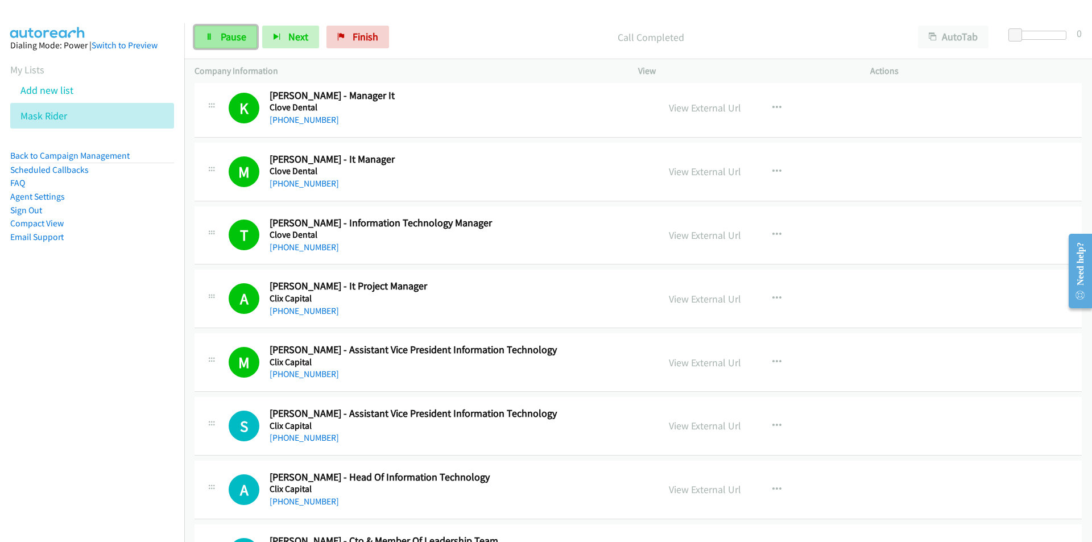
click at [230, 45] on link "Pause" at bounding box center [225, 37] width 63 height 23
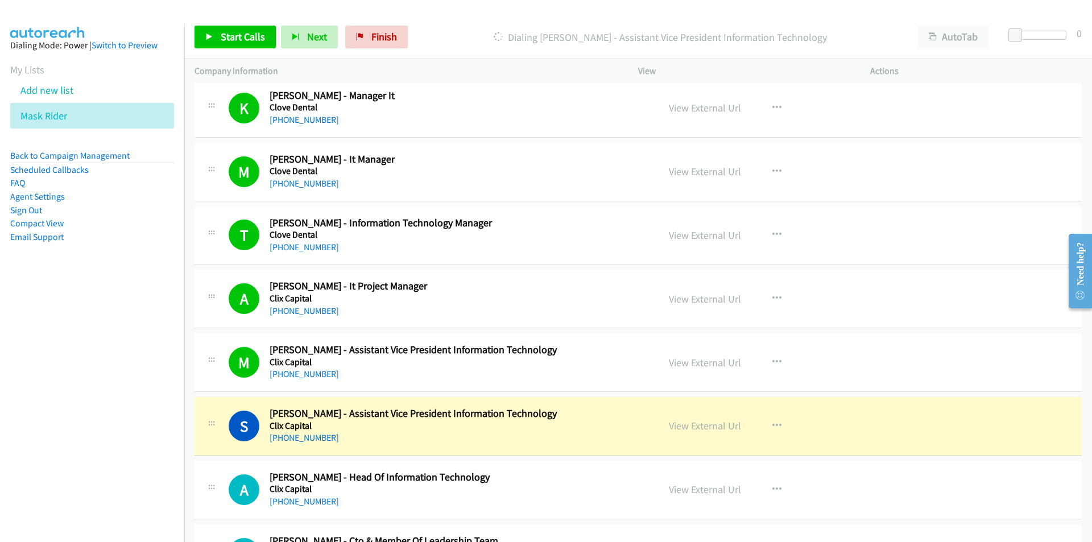
click at [98, 446] on nav "Dialing Mode: Power | Switch to Preview My Lists Add new list Mask Rider Back t…" at bounding box center [92, 294] width 185 height 542
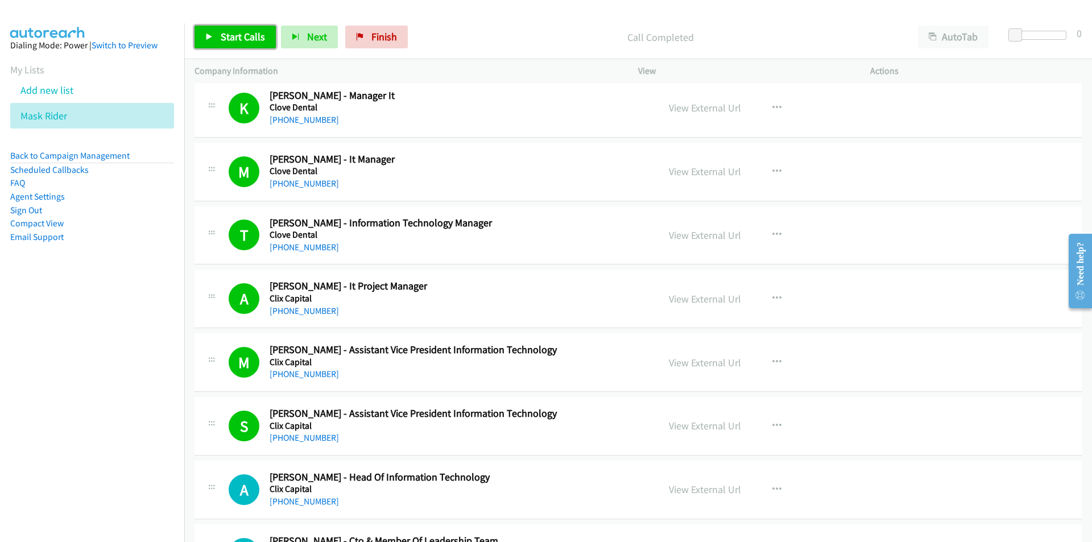
click at [221, 38] on span "Start Calls" at bounding box center [243, 36] width 44 height 13
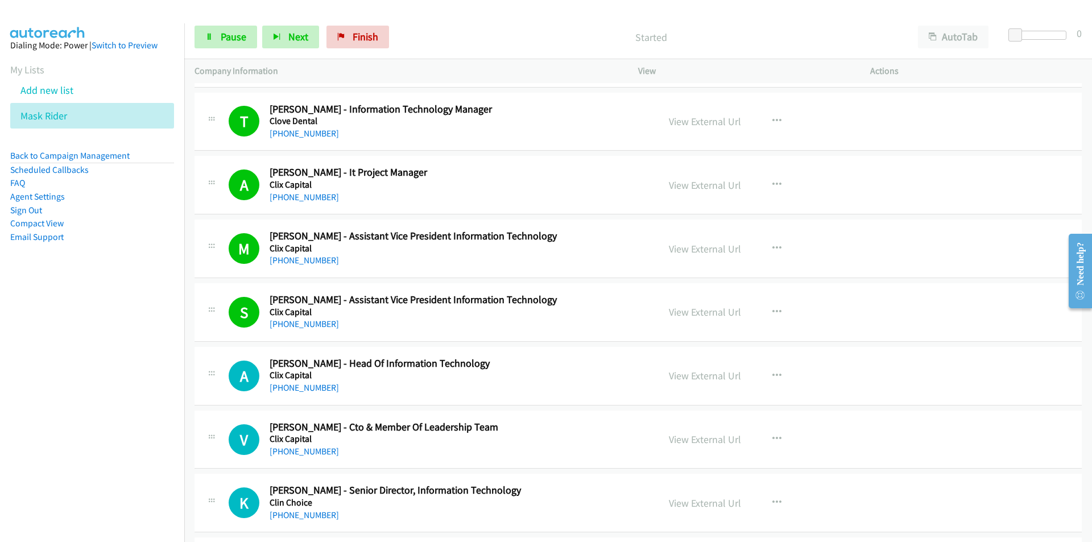
scroll to position [1421, 0]
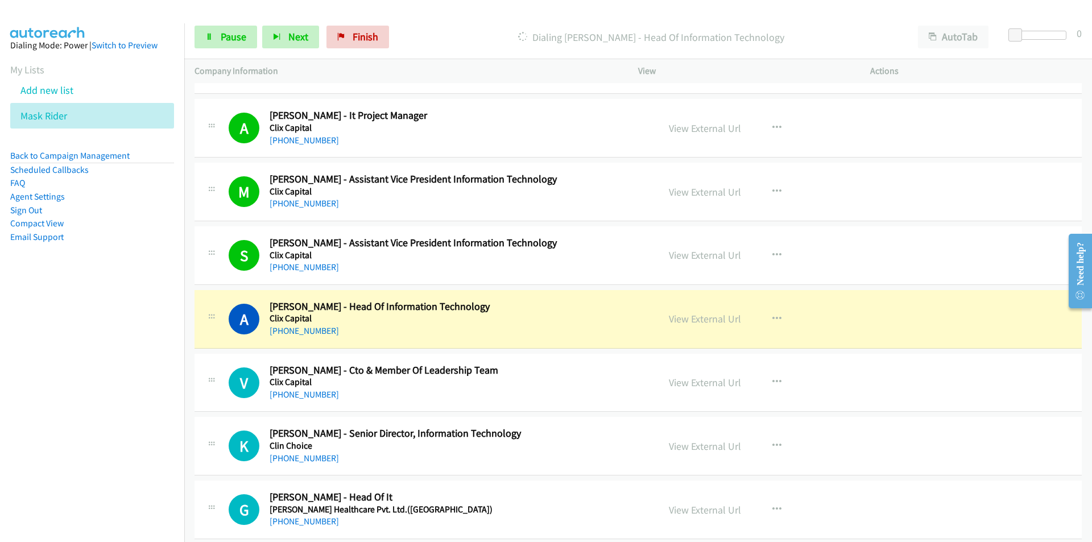
drag, startPoint x: 89, startPoint y: 434, endPoint x: 115, endPoint y: 422, distance: 28.7
click at [89, 434] on nav "Dialing Mode: Power | Switch to Preview My Lists Add new list Mask Rider Back t…" at bounding box center [92, 294] width 185 height 542
click at [75, 398] on nav "Dialing Mode: Power | Switch to Preview My Lists Add new list Mask Rider Back t…" at bounding box center [92, 294] width 185 height 542
click at [719, 319] on link "View External Url" at bounding box center [705, 318] width 72 height 13
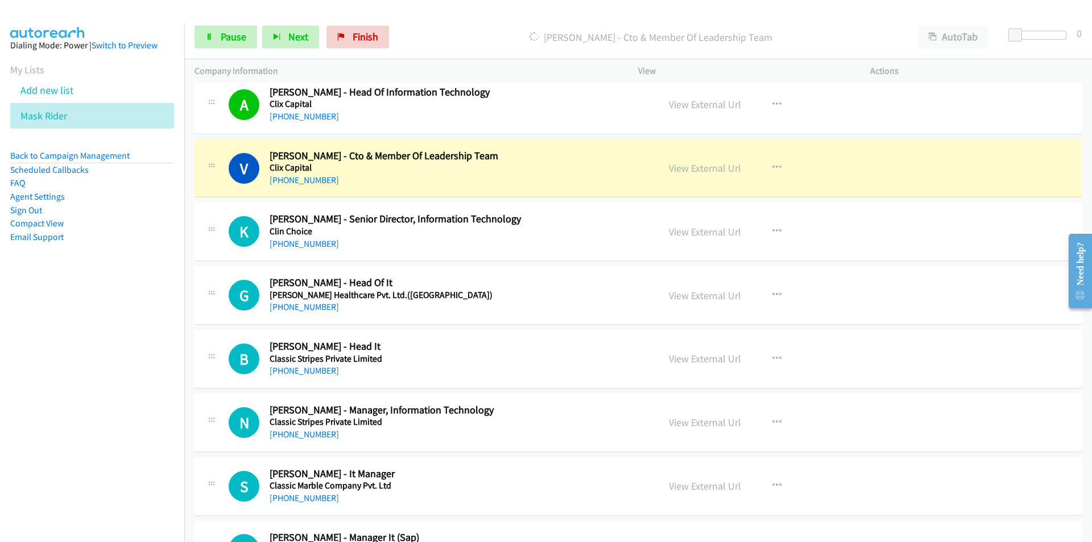
scroll to position [1649, 0]
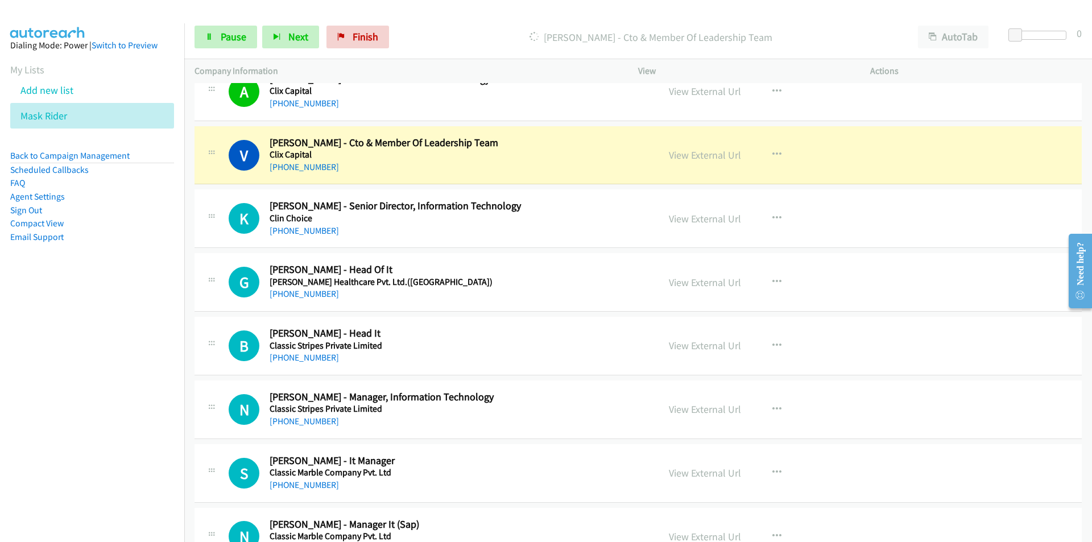
click at [109, 386] on nav "Dialing Mode: Power | Switch to Preview My Lists Add new list Mask Rider Back t…" at bounding box center [92, 294] width 185 height 542
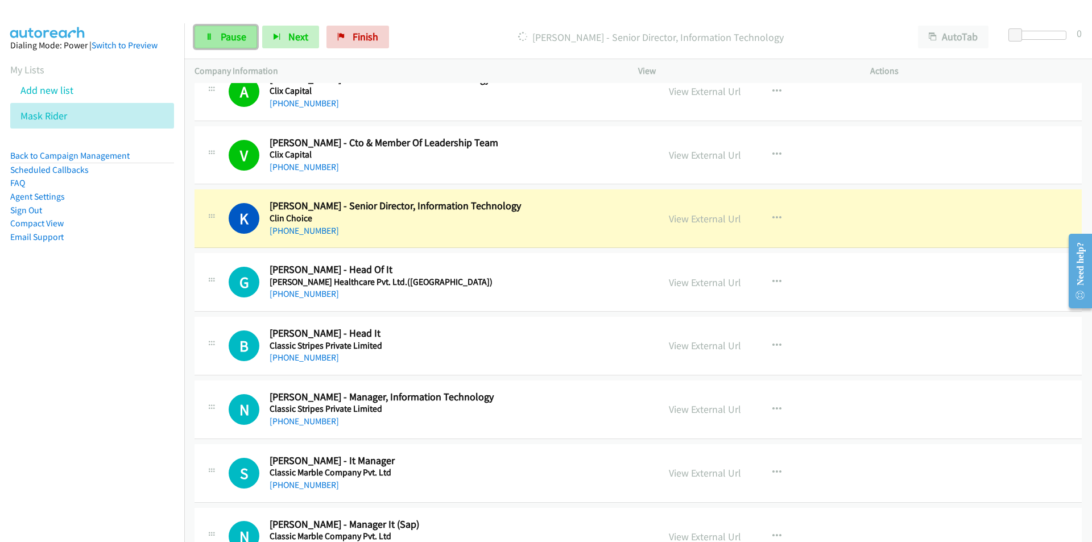
click at [235, 42] on span "Pause" at bounding box center [234, 36] width 26 height 13
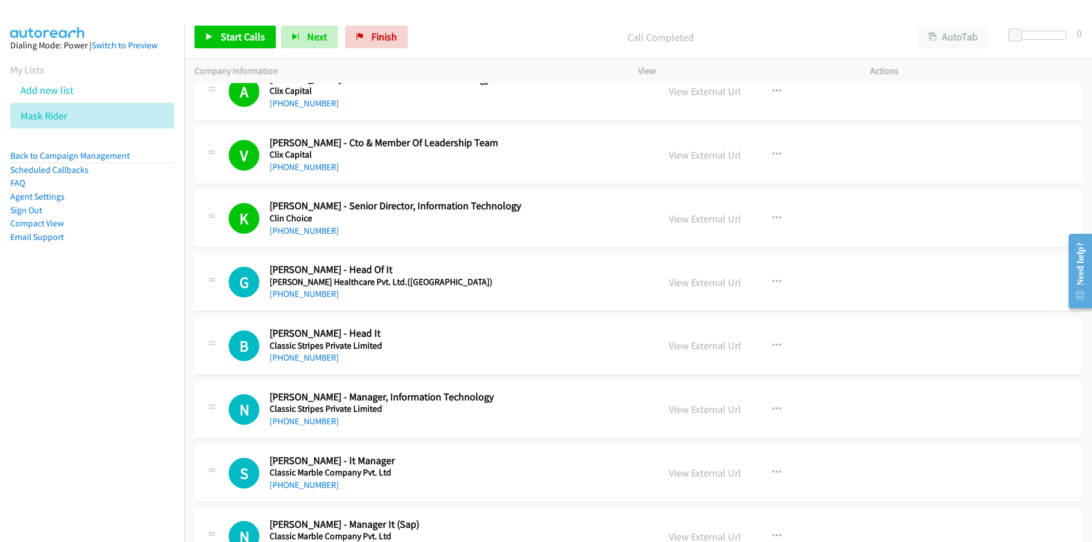
click at [65, 376] on nav "Dialing Mode: Power | Switch to Preview My Lists Add new list Mask Rider Back t…" at bounding box center [92, 294] width 185 height 542
click at [246, 38] on span "Start Calls" at bounding box center [243, 36] width 44 height 13
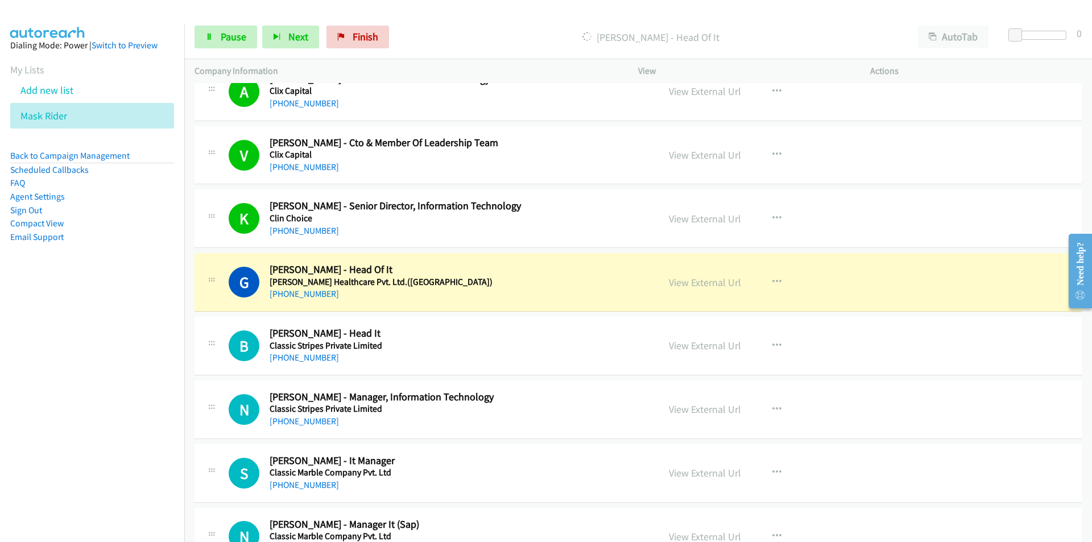
click at [89, 459] on nav "Dialing Mode: Power | Switch to Preview My Lists Add new list Mask Rider Back t…" at bounding box center [92, 294] width 185 height 542
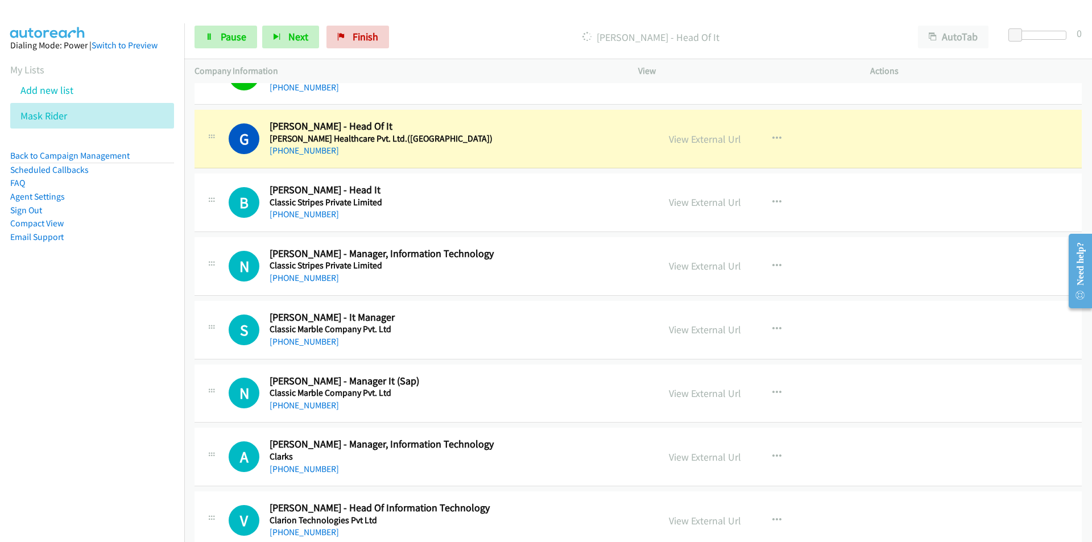
scroll to position [1819, 0]
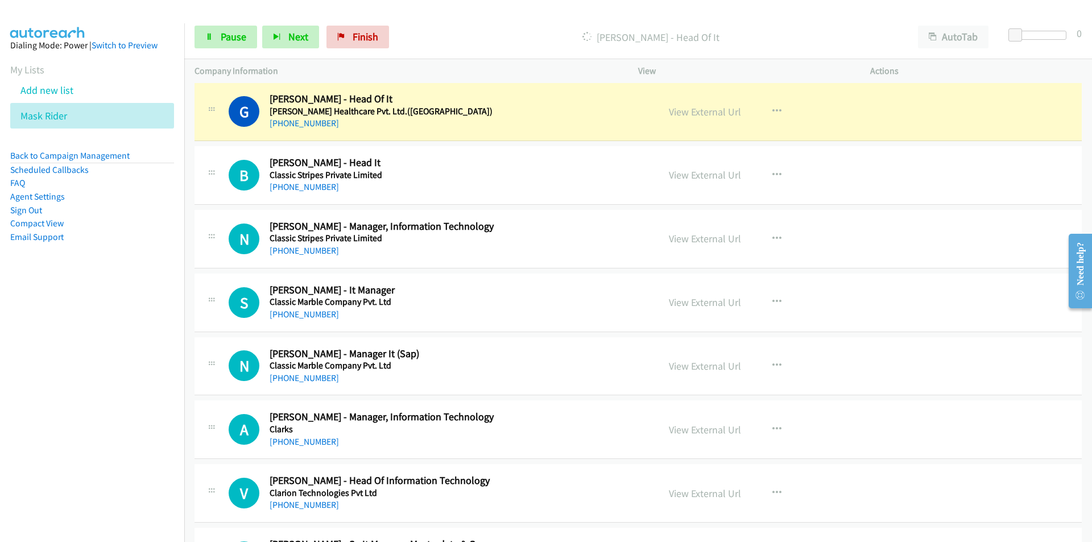
drag, startPoint x: 73, startPoint y: 430, endPoint x: 303, endPoint y: 464, distance: 232.2
click at [73, 430] on nav "Dialing Mode: Power | Switch to Preview My Lists Add new list Mask Rider Back t…" at bounding box center [92, 294] width 185 height 542
drag, startPoint x: 107, startPoint y: 411, endPoint x: 131, endPoint y: 402, distance: 25.9
click at [107, 411] on nav "Dialing Mode: Power | Switch to Preview My Lists Add new list Mask Rider Back t…" at bounding box center [92, 294] width 185 height 542
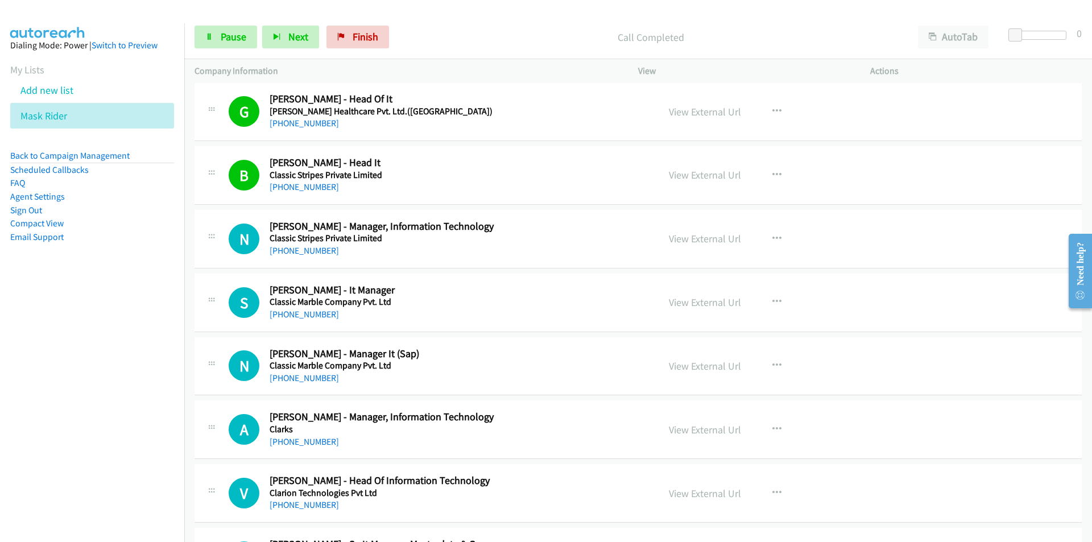
click at [150, 451] on nav "Dialing Mode: Power | Switch to Preview My Lists Add new list Mask Rider Back t…" at bounding box center [92, 294] width 185 height 542
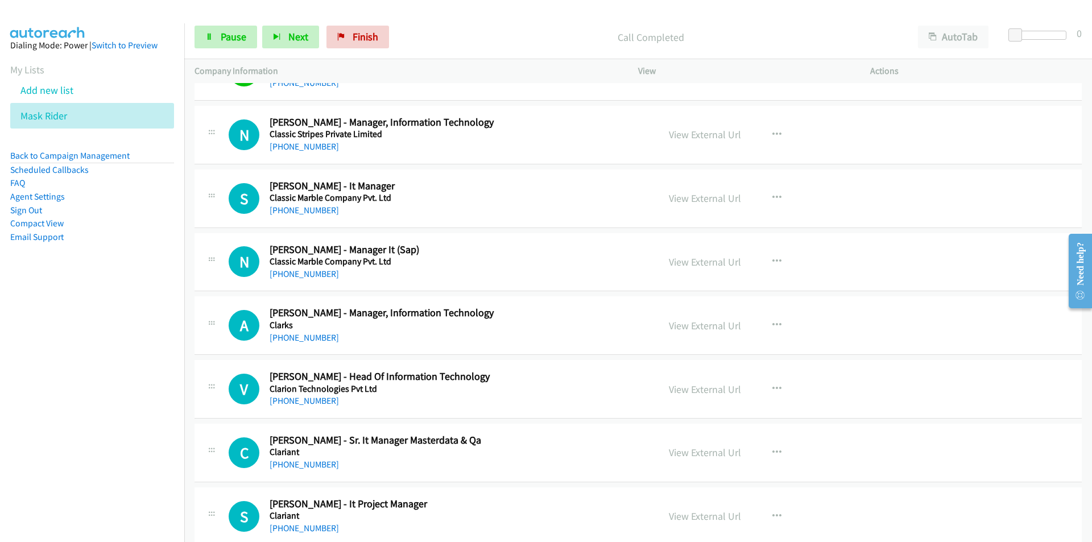
scroll to position [1933, 0]
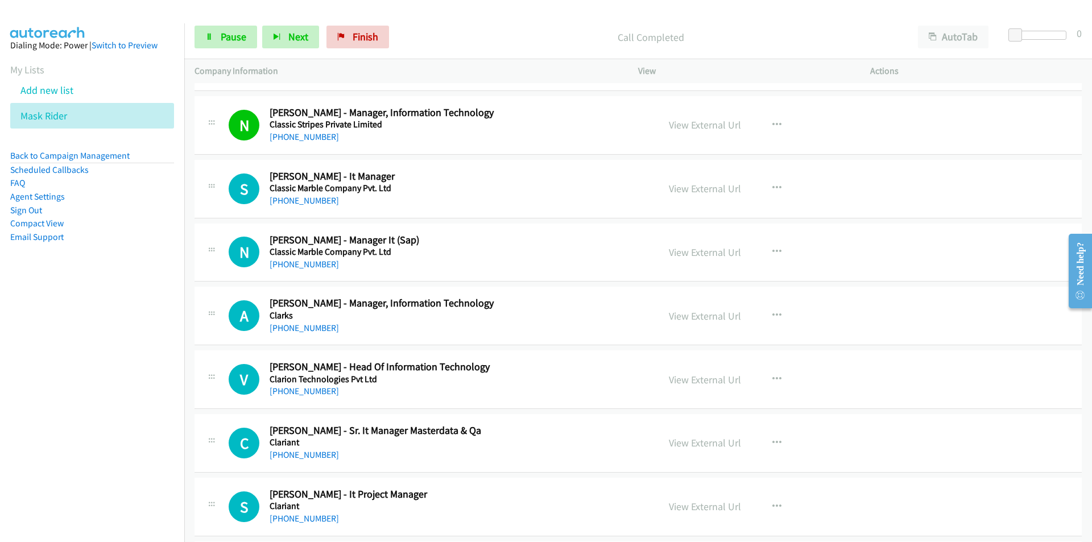
drag, startPoint x: 77, startPoint y: 462, endPoint x: 83, endPoint y: 458, distance: 6.9
click at [77, 462] on nav "Dialing Mode: Power | Switch to Preview My Lists Add new list Mask Rider Back t…" at bounding box center [92, 294] width 185 height 542
click at [700, 190] on link "View External Url" at bounding box center [705, 188] width 72 height 13
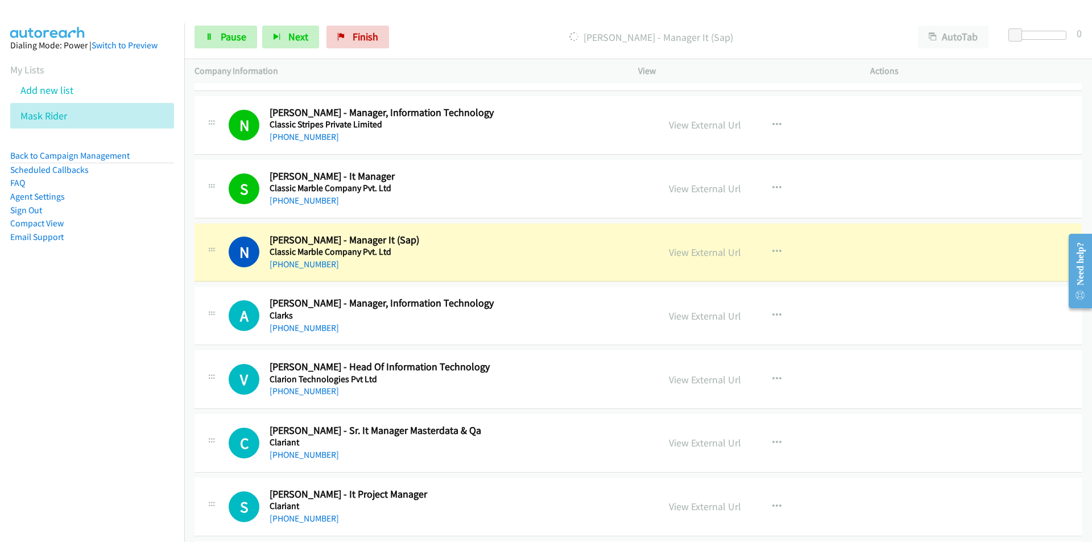
drag, startPoint x: 146, startPoint y: 394, endPoint x: 153, endPoint y: 394, distance: 6.8
click at [146, 394] on nav "Dialing Mode: Power | Switch to Preview My Lists Add new list Mask Rider Back t…" at bounding box center [92, 294] width 185 height 542
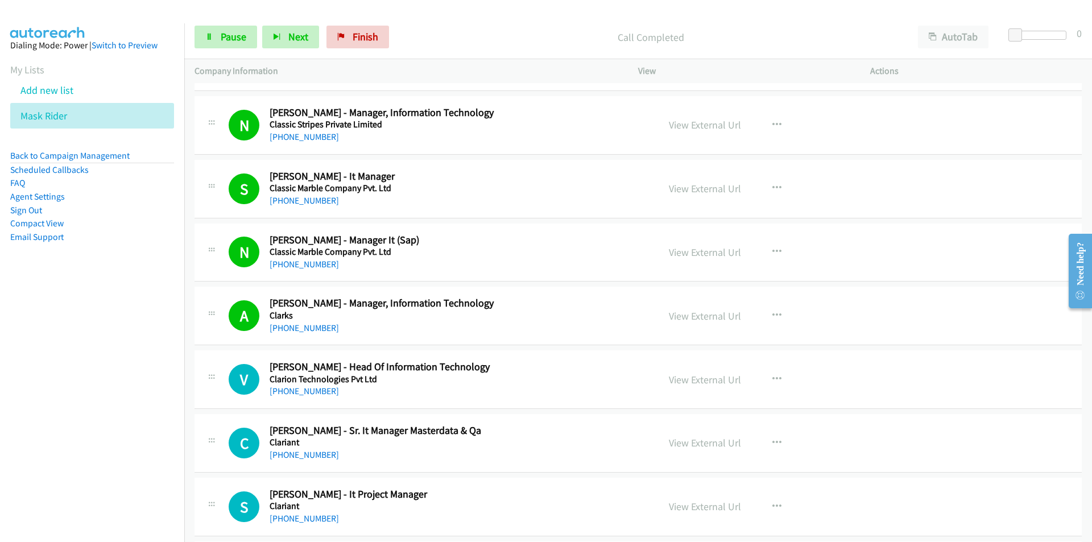
click at [103, 438] on nav "Dialing Mode: Power | Switch to Preview My Lists Add new list Mask Rider Back t…" at bounding box center [92, 294] width 185 height 542
click at [94, 449] on nav "Dialing Mode: Power | Switch to Preview My Lists Add new list Mask Rider Back t…" at bounding box center [92, 294] width 185 height 542
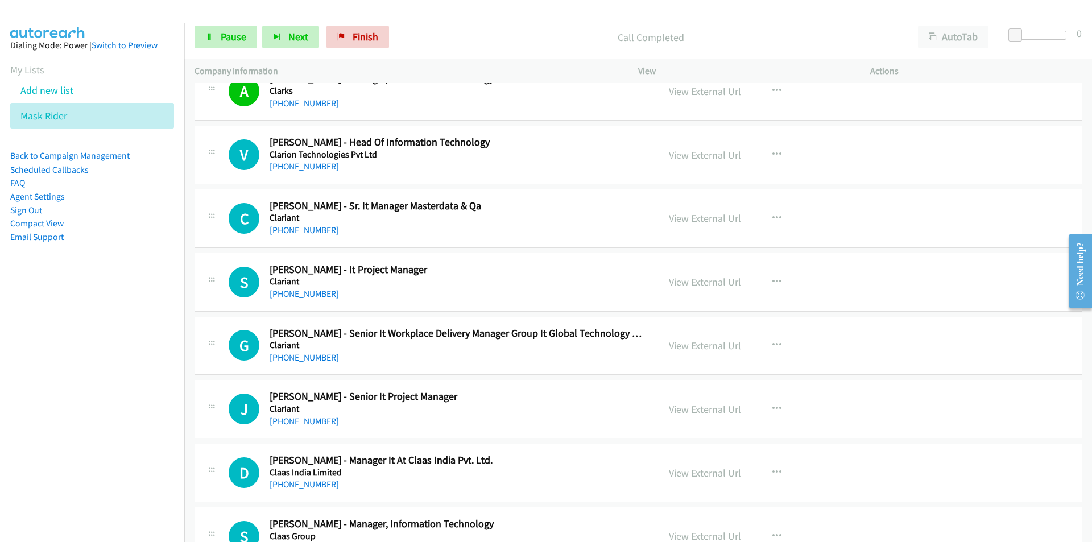
scroll to position [2160, 0]
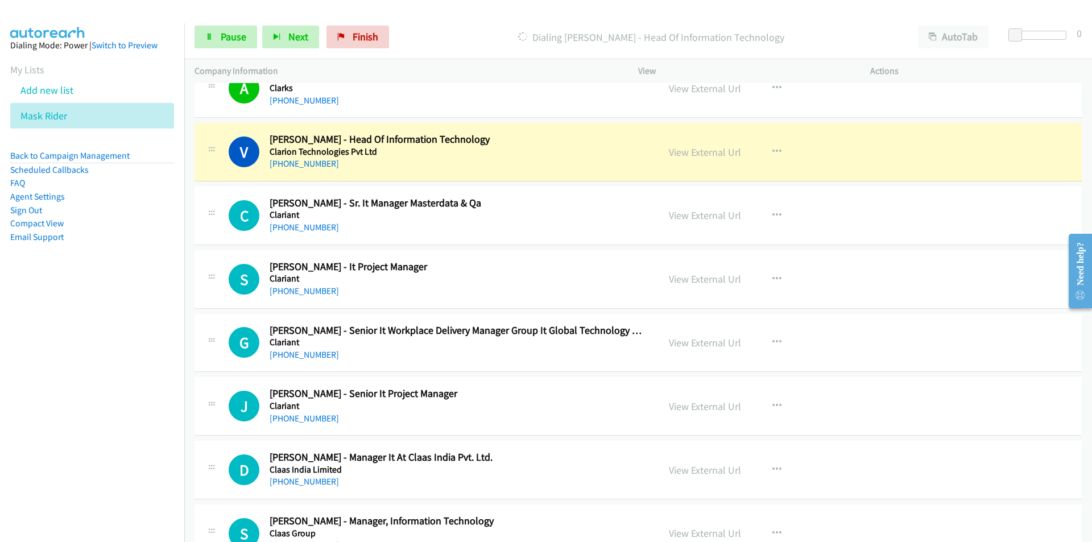
drag, startPoint x: 96, startPoint y: 408, endPoint x: 247, endPoint y: 437, distance: 153.9
click at [96, 408] on nav "Dialing Mode: Power | Switch to Preview My Lists Add new list Mask Rider Back t…" at bounding box center [92, 294] width 185 height 542
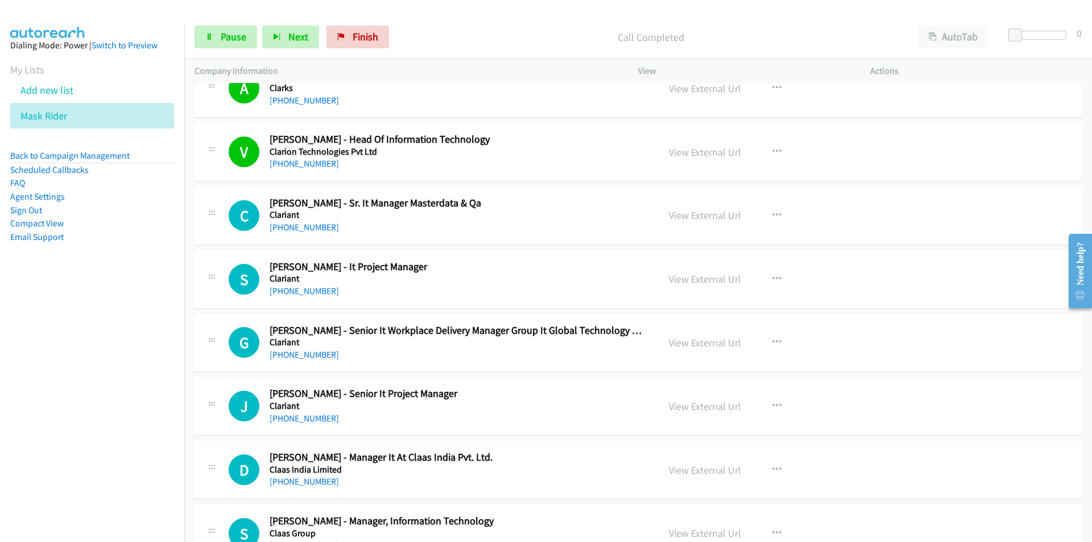
click at [98, 482] on nav "Dialing Mode: Power | Switch to Preview My Lists Add new list Mask Rider Back t…" at bounding box center [92, 294] width 185 height 542
click at [132, 412] on nav "Dialing Mode: Power | Switch to Preview My Lists Add new list Mask Rider Back t…" at bounding box center [92, 294] width 185 height 542
click at [55, 426] on nav "Dialing Mode: Power | Switch to Preview My Lists Add new list Mask Rider Back t…" at bounding box center [92, 294] width 185 height 542
drag, startPoint x: 138, startPoint y: 409, endPoint x: 173, endPoint y: 397, distance: 37.2
click at [138, 409] on nav "Dialing Mode: Power | Switch to Preview My Lists Add new list Mask Rider Back t…" at bounding box center [92, 294] width 185 height 542
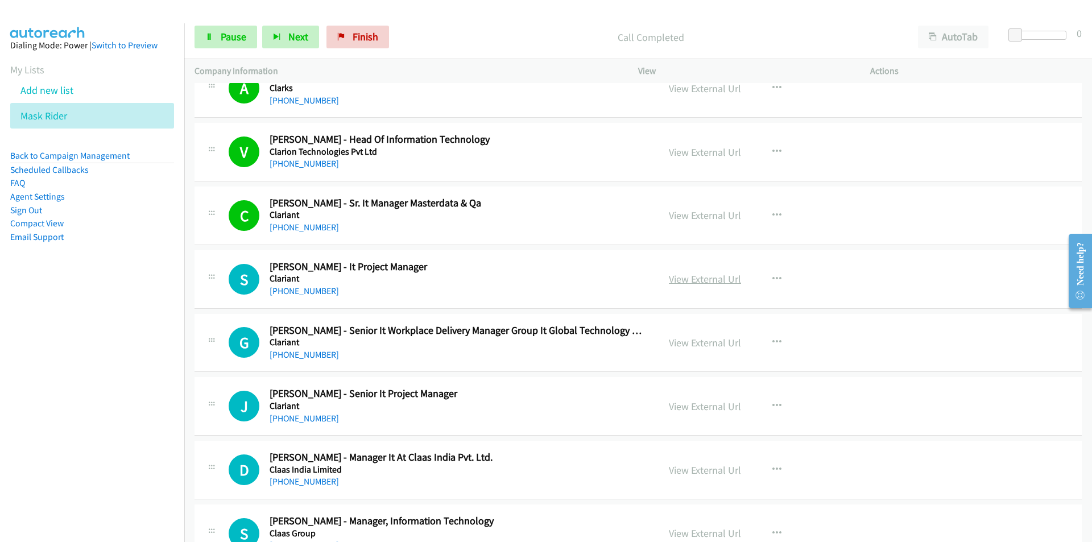
click at [685, 274] on link "View External Url" at bounding box center [705, 278] width 72 height 13
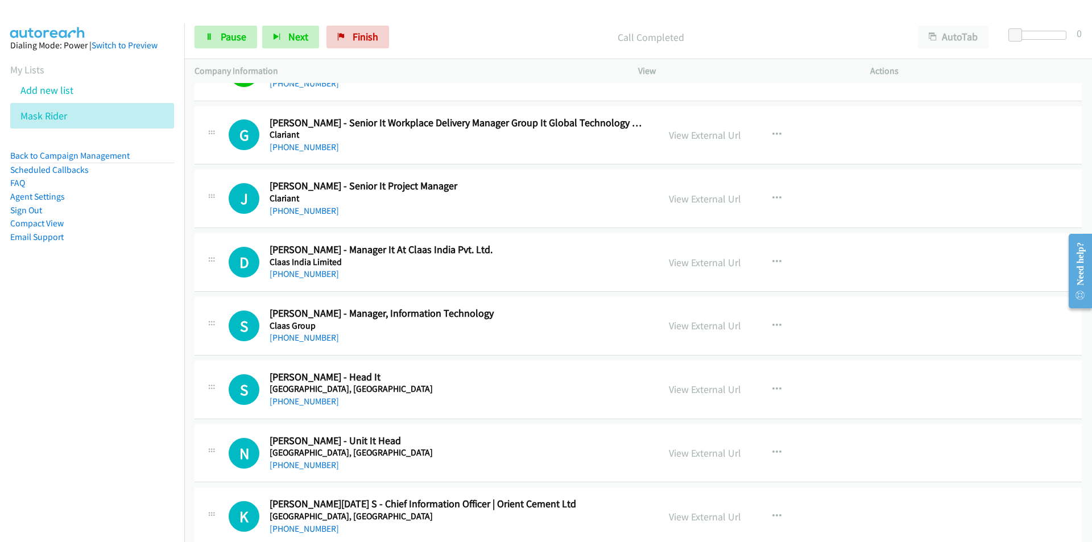
scroll to position [2388, 0]
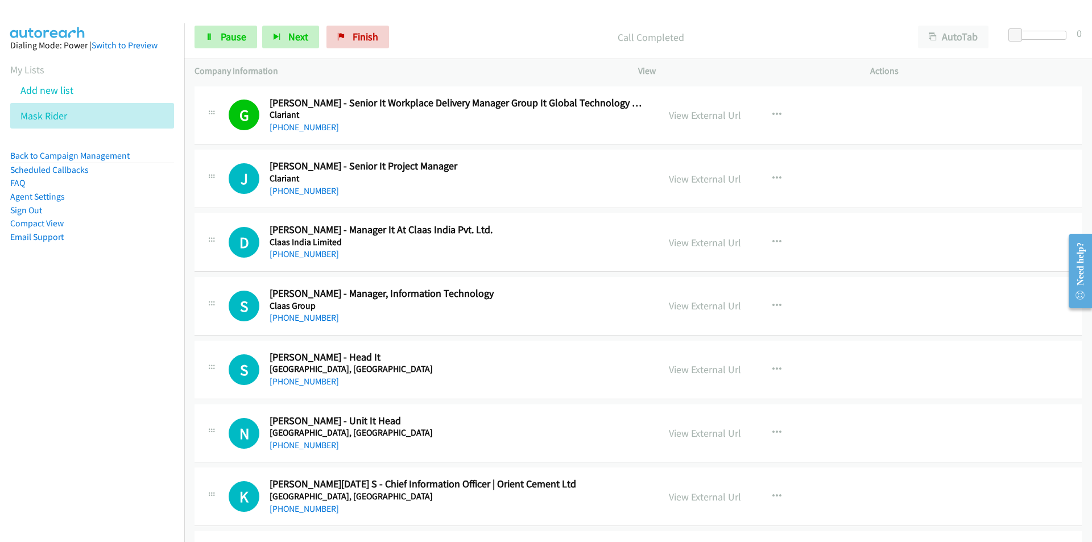
click at [67, 358] on nav "Dialing Mode: Power | Switch to Preview My Lists Add new list Mask Rider Back t…" at bounding box center [92, 294] width 185 height 542
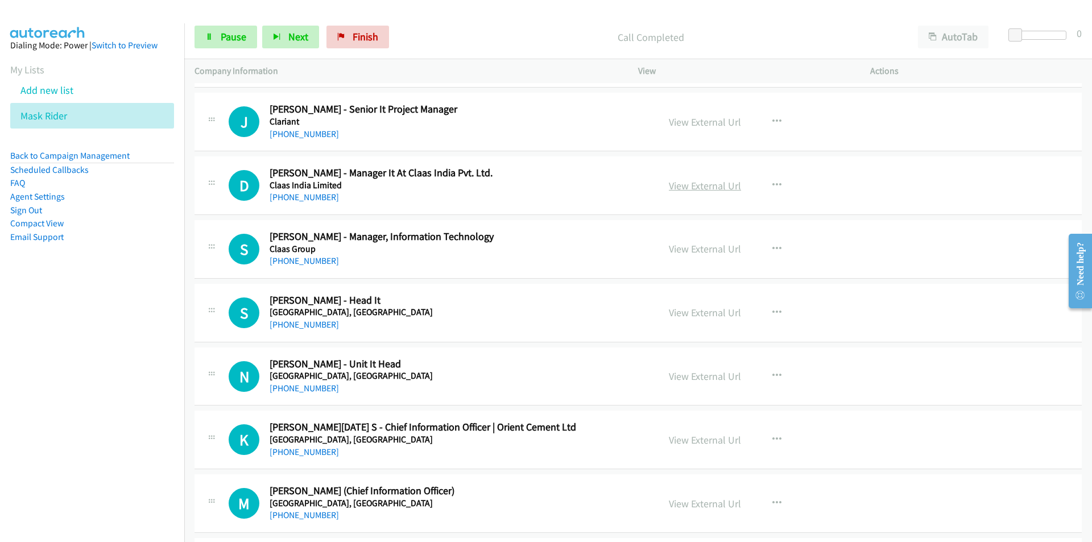
click at [699, 190] on link "View External Url" at bounding box center [705, 185] width 72 height 13
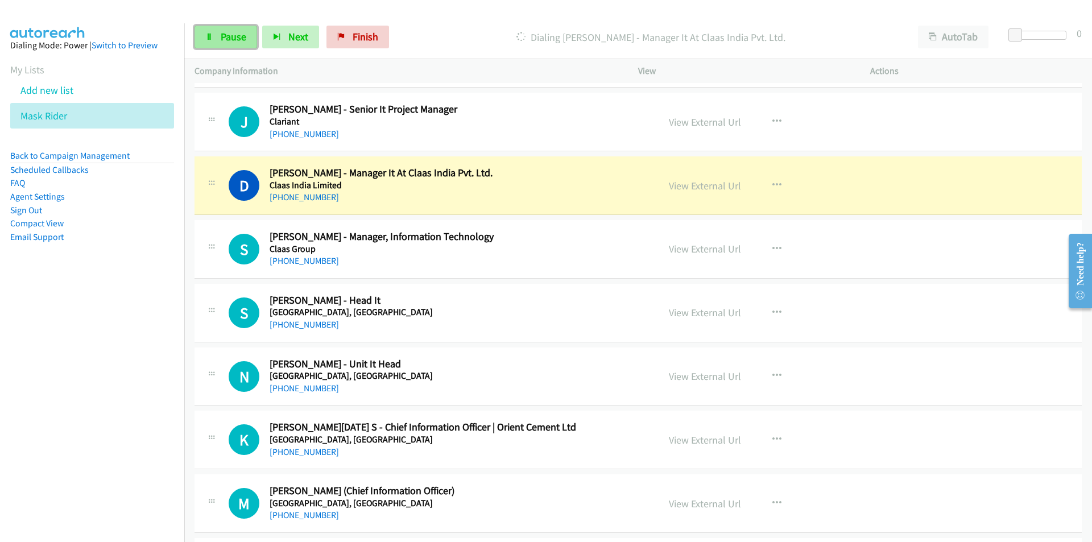
click at [226, 37] on span "Pause" at bounding box center [234, 36] width 26 height 13
